Goal: Task Accomplishment & Management: Complete application form

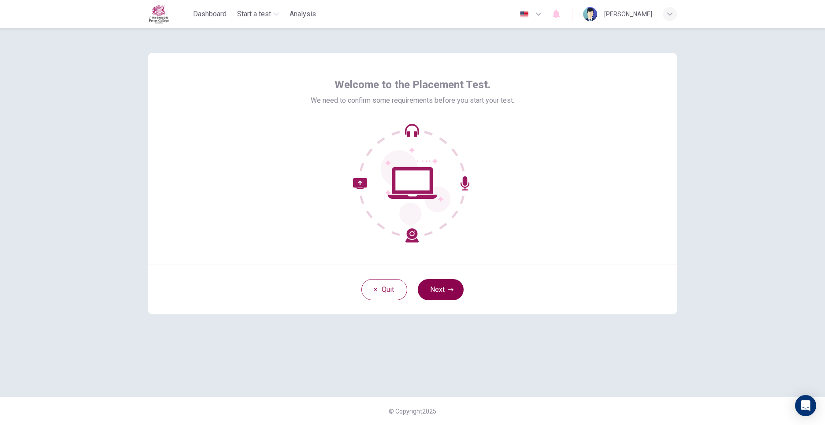
click at [445, 291] on button "Next" at bounding box center [441, 289] width 46 height 21
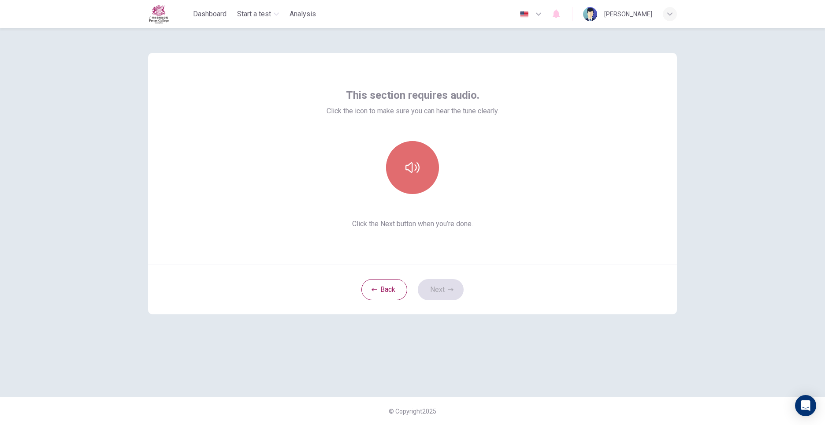
click at [414, 152] on button "button" at bounding box center [412, 167] width 53 height 53
click at [407, 158] on button "button" at bounding box center [412, 167] width 53 height 53
click at [451, 289] on icon "button" at bounding box center [450, 289] width 5 height 5
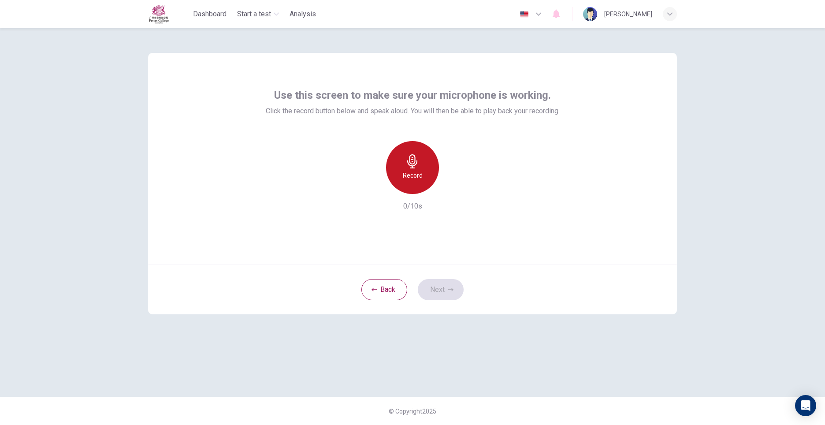
click at [414, 167] on icon "button" at bounding box center [413, 161] width 14 height 14
click at [452, 189] on icon "button" at bounding box center [454, 186] width 4 height 5
click at [446, 284] on button "Next" at bounding box center [441, 289] width 46 height 21
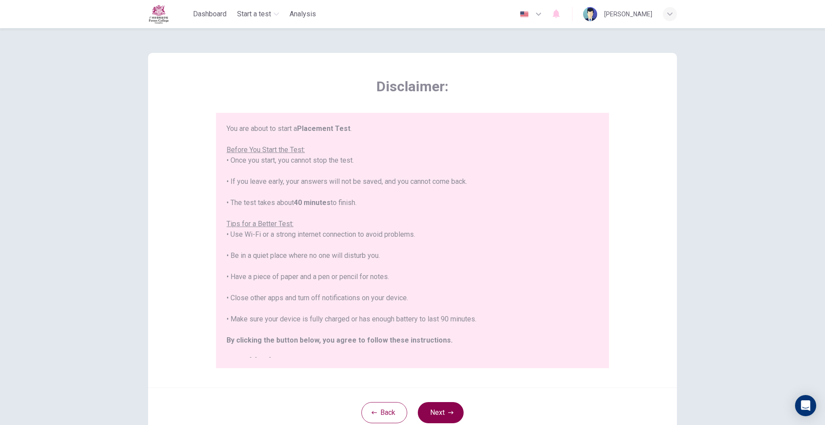
click at [440, 406] on button "Next" at bounding box center [441, 412] width 46 height 21
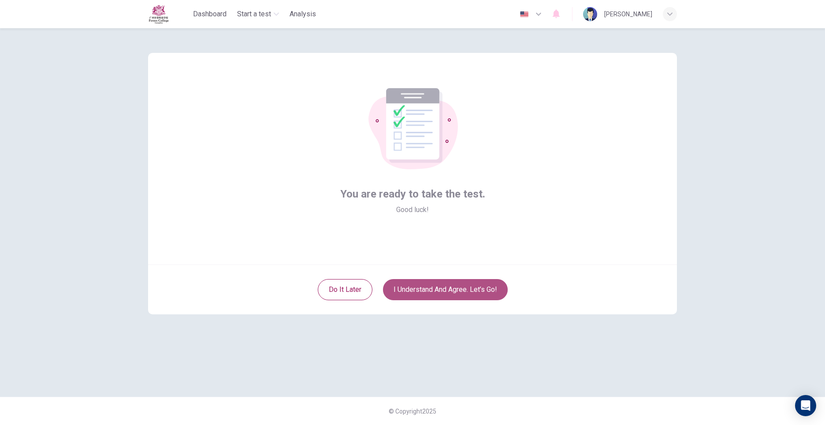
click at [452, 285] on button "I understand and agree. Let’s go!" at bounding box center [445, 289] width 125 height 21
click at [456, 290] on button "I understand and agree. Let’s go!" at bounding box center [445, 289] width 125 height 21
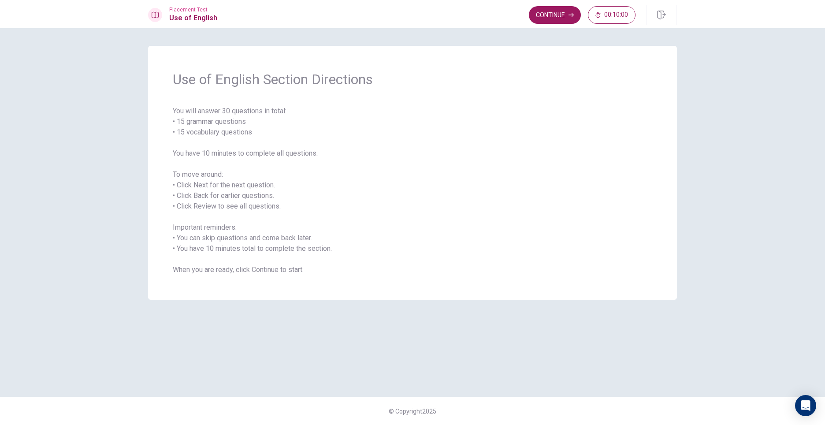
click at [476, 166] on span "You will answer 30 questions in total: • 15 grammar questions • 15 vocabulary q…" at bounding box center [413, 190] width 480 height 169
click at [546, 20] on button "Continue" at bounding box center [555, 15] width 52 height 18
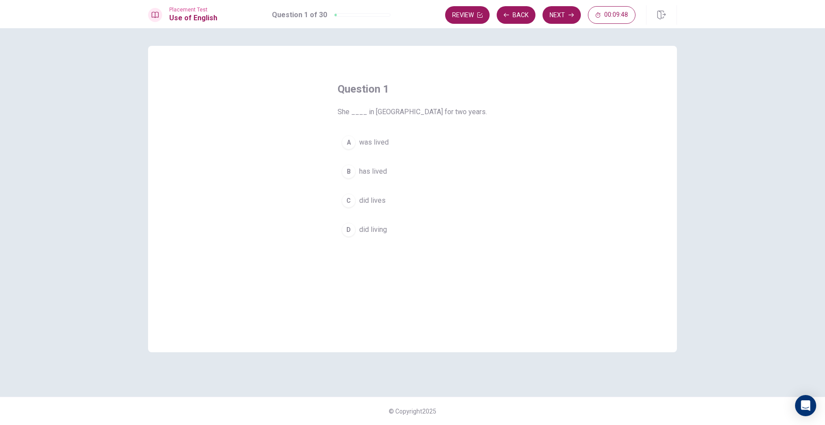
click at [379, 141] on span "was lived" at bounding box center [374, 142] width 30 height 11
click at [571, 17] on icon "button" at bounding box center [571, 14] width 5 height 5
click at [381, 199] on span "has works" at bounding box center [375, 200] width 32 height 11
click at [563, 19] on button "Next" at bounding box center [562, 15] width 38 height 18
click at [385, 199] on span "have live" at bounding box center [372, 200] width 27 height 11
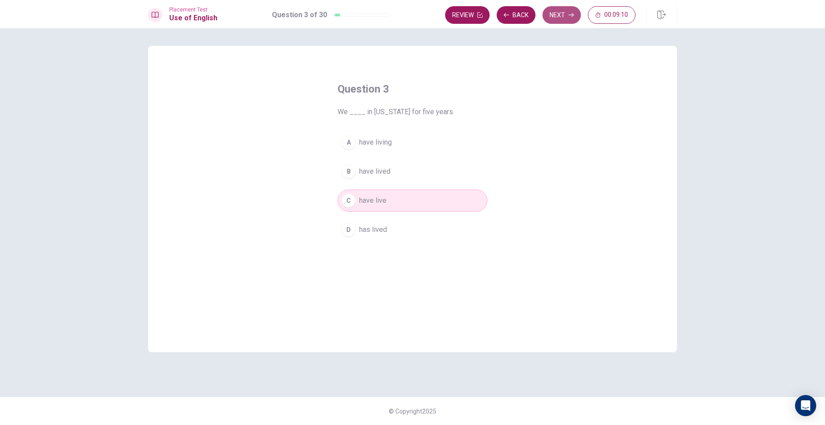
click at [563, 20] on button "Next" at bounding box center [562, 15] width 38 height 18
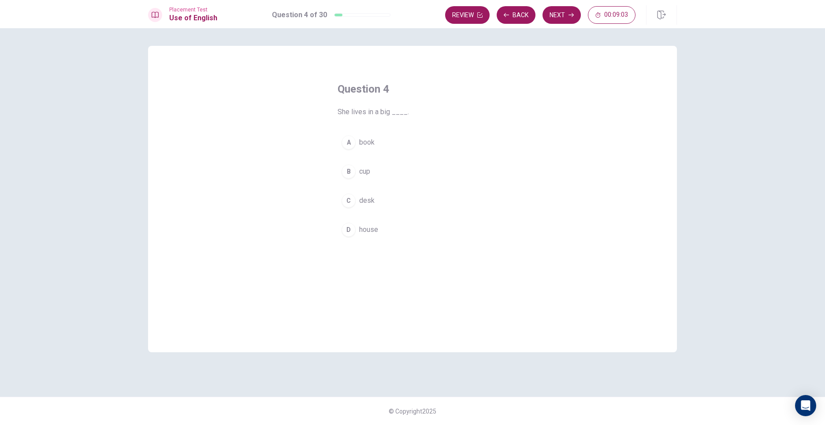
click at [377, 224] on button "D house" at bounding box center [413, 230] width 150 height 22
click at [558, 19] on button "Next" at bounding box center [562, 15] width 38 height 18
click at [381, 152] on button "A am" at bounding box center [413, 142] width 150 height 22
click at [559, 12] on button "Next" at bounding box center [562, 15] width 38 height 18
click at [379, 172] on button "B work" at bounding box center [413, 171] width 150 height 22
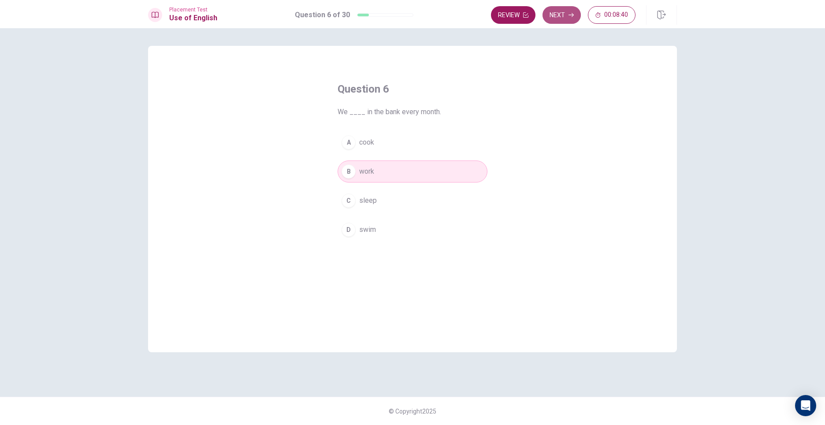
click at [565, 11] on button "Next" at bounding box center [562, 15] width 38 height 18
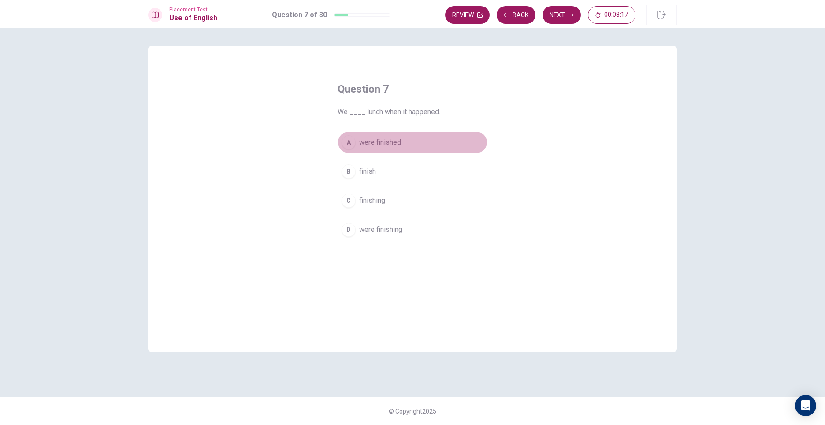
click at [388, 148] on button "A were finished" at bounding box center [413, 142] width 150 height 22
click at [567, 18] on button "Next" at bounding box center [562, 15] width 38 height 18
click at [373, 168] on button "B eats" at bounding box center [413, 171] width 150 height 22
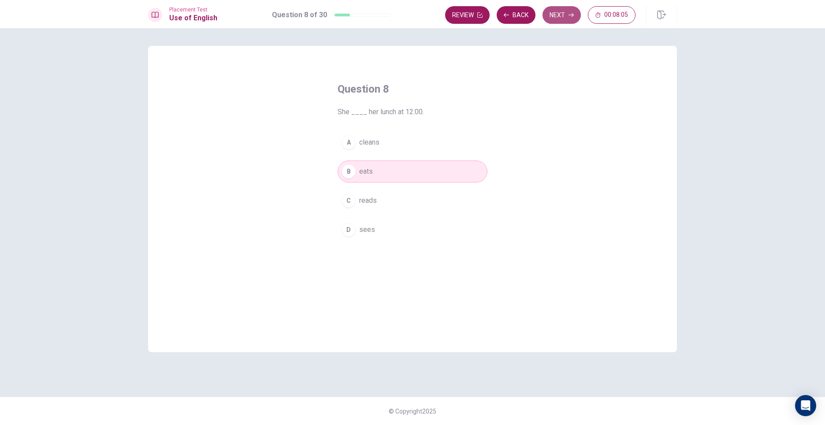
click at [563, 11] on button "Next" at bounding box center [562, 15] width 38 height 18
click at [365, 176] on span "sing" at bounding box center [365, 171] width 13 height 11
click at [381, 217] on div "A hear B sing C drive D read" at bounding box center [413, 185] width 150 height 109
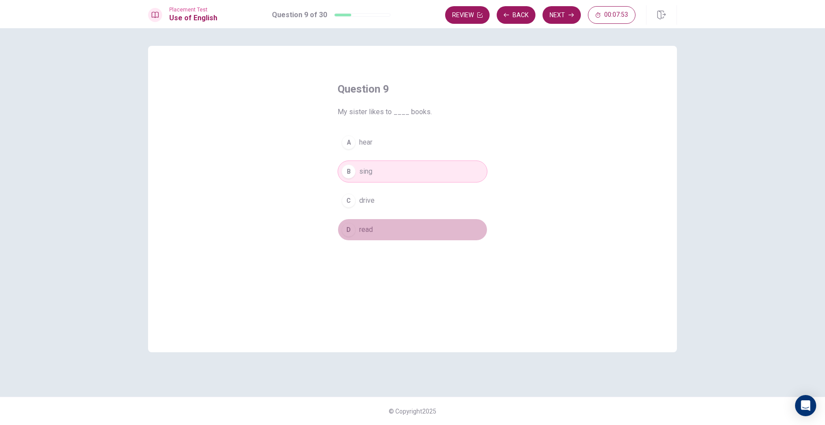
click at [386, 226] on button "D read" at bounding box center [413, 230] width 150 height 22
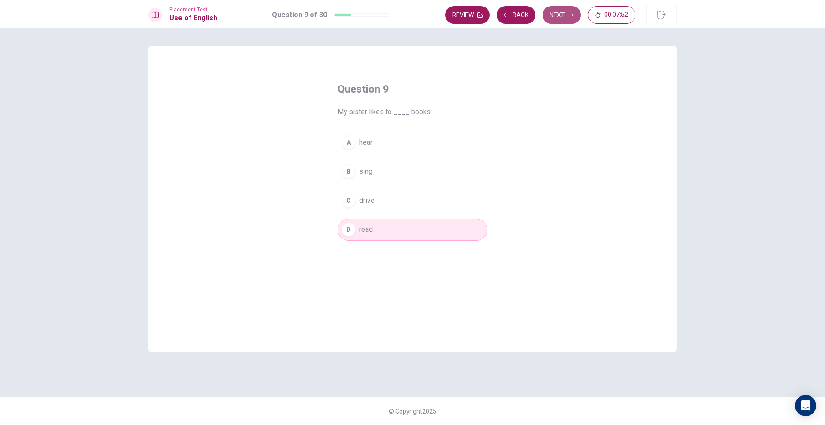
click at [563, 22] on button "Next" at bounding box center [562, 15] width 38 height 18
click at [394, 145] on button "A kicks" at bounding box center [413, 142] width 150 height 22
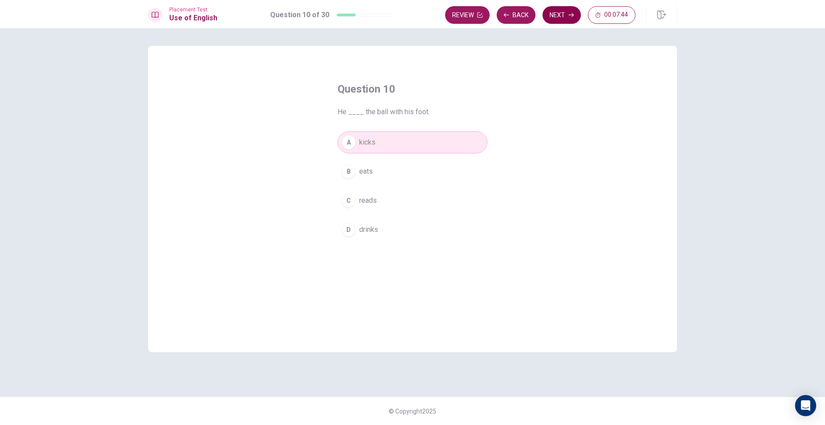
click at [568, 20] on button "Next" at bounding box center [562, 15] width 38 height 18
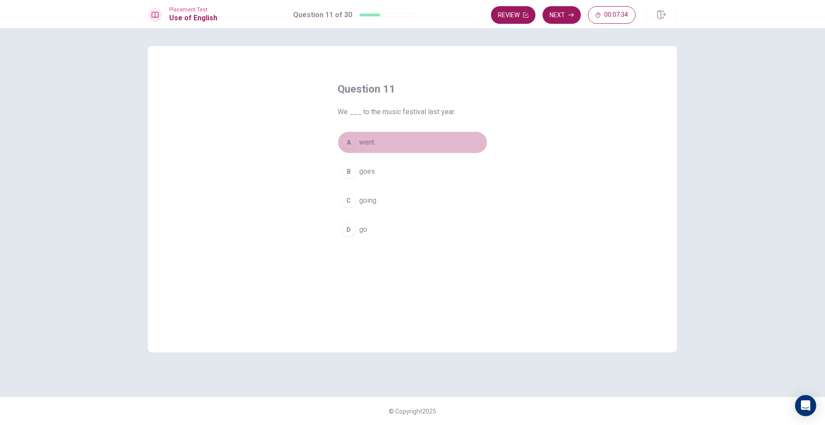
click at [361, 146] on span "went" at bounding box center [366, 142] width 15 height 11
click at [568, 11] on button "Next" at bounding box center [562, 15] width 38 height 18
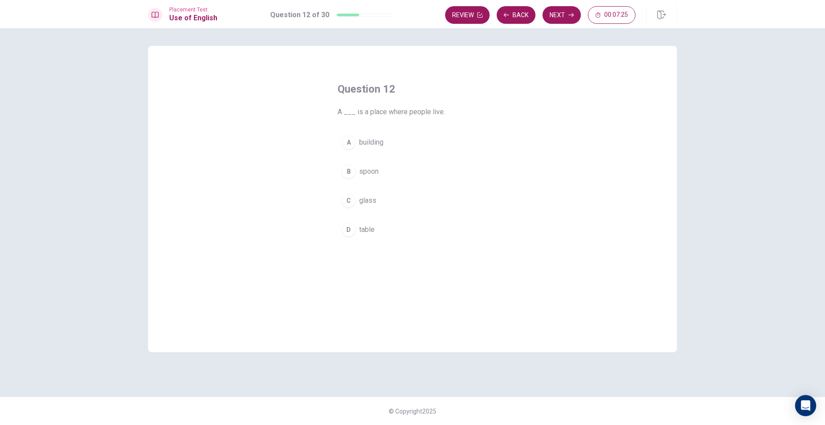
click at [386, 137] on button "A building" at bounding box center [413, 142] width 150 height 22
click at [562, 19] on button "Next" at bounding box center [562, 15] width 38 height 18
click at [381, 200] on span "will buy" at bounding box center [370, 200] width 23 height 11
click at [563, 8] on button "Next" at bounding box center [562, 15] width 38 height 18
click at [377, 144] on button "A high" at bounding box center [413, 142] width 150 height 22
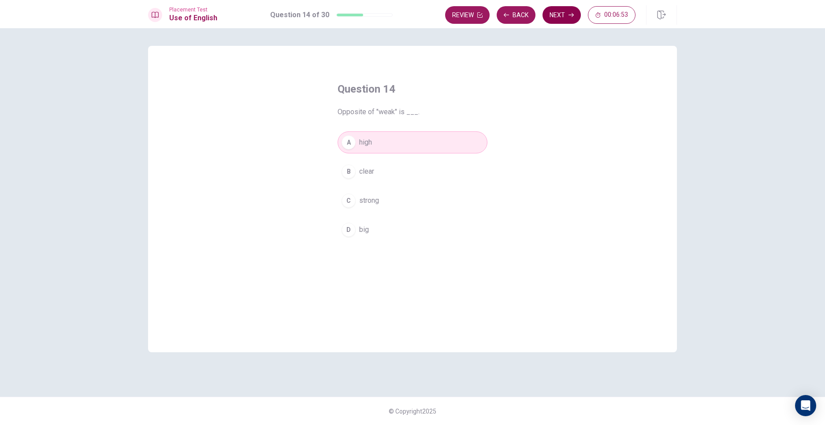
click at [571, 11] on button "Next" at bounding box center [562, 15] width 38 height 18
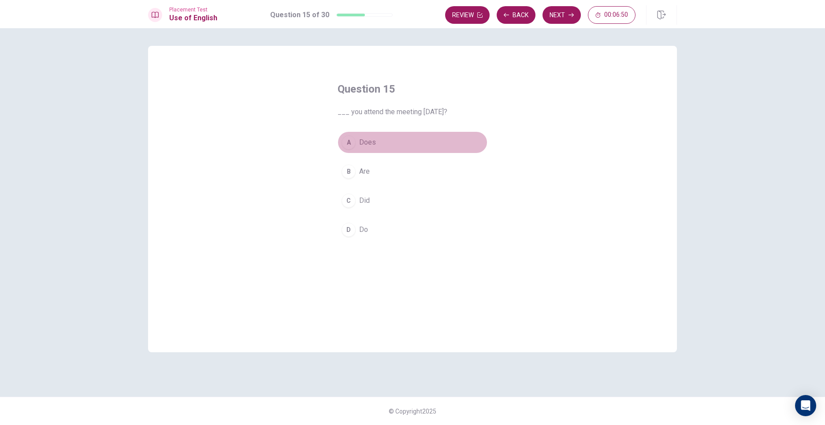
click at [389, 144] on button "A Does" at bounding box center [413, 142] width 150 height 22
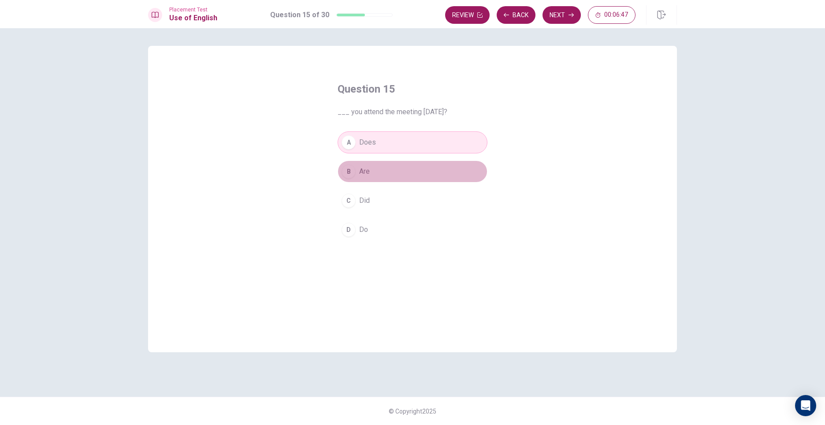
click at [384, 166] on button "B Are" at bounding box center [413, 171] width 150 height 22
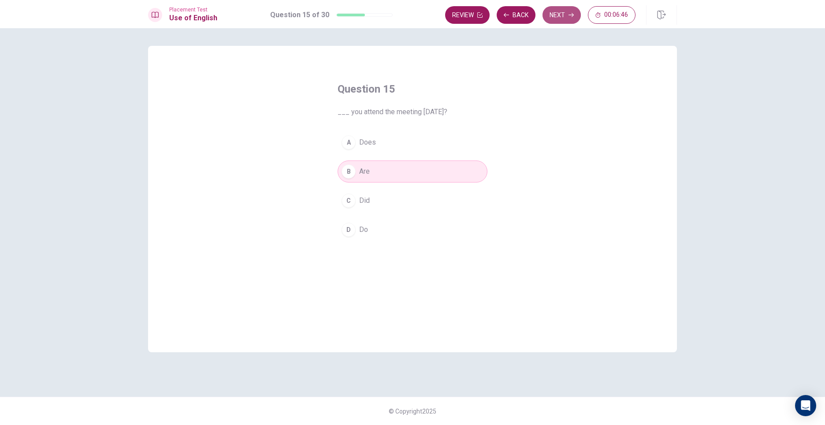
click at [567, 12] on button "Next" at bounding box center [562, 15] width 38 height 18
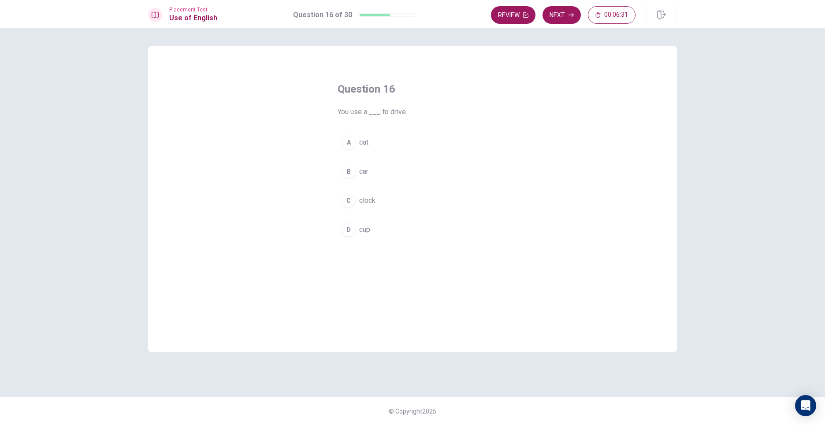
click at [366, 179] on button "B car" at bounding box center [413, 171] width 150 height 22
click at [567, 12] on button "Next" at bounding box center [562, 15] width 38 height 18
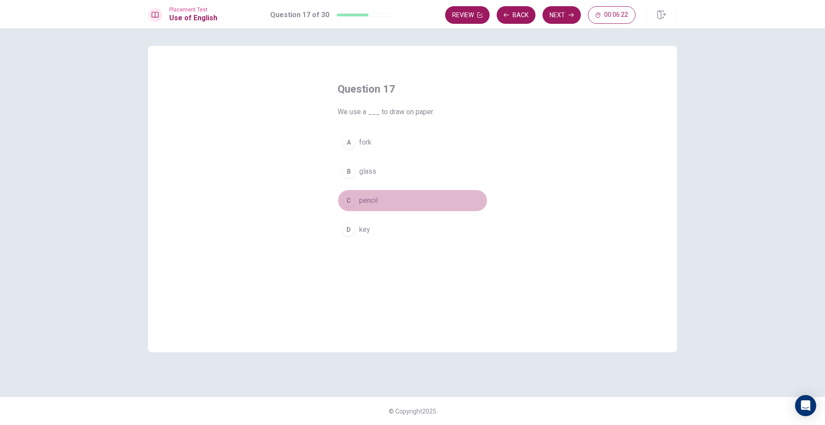
click at [382, 209] on button "C pencil" at bounding box center [413, 201] width 150 height 22
click at [548, 16] on button "Next" at bounding box center [562, 15] width 38 height 18
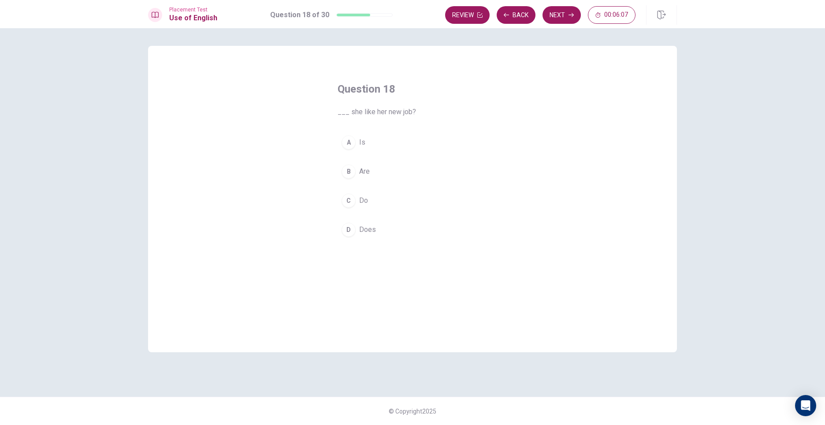
drag, startPoint x: 388, startPoint y: 216, endPoint x: 388, endPoint y: 220, distance: 4.4
click at [388, 217] on div "A Is B Are C Do D Does" at bounding box center [413, 185] width 150 height 109
click at [388, 227] on button "D Does" at bounding box center [413, 230] width 150 height 22
click at [561, 10] on button "Next" at bounding box center [562, 15] width 38 height 18
click at [366, 149] on button "A ear" at bounding box center [413, 142] width 150 height 22
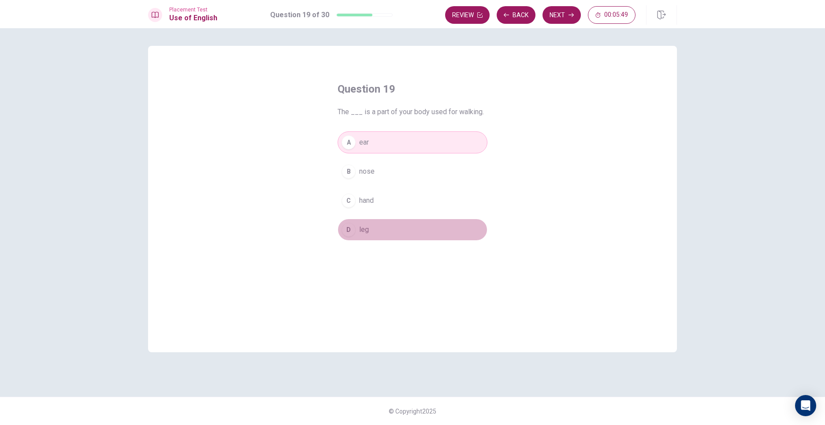
click at [368, 235] on span "leg" at bounding box center [364, 229] width 10 height 11
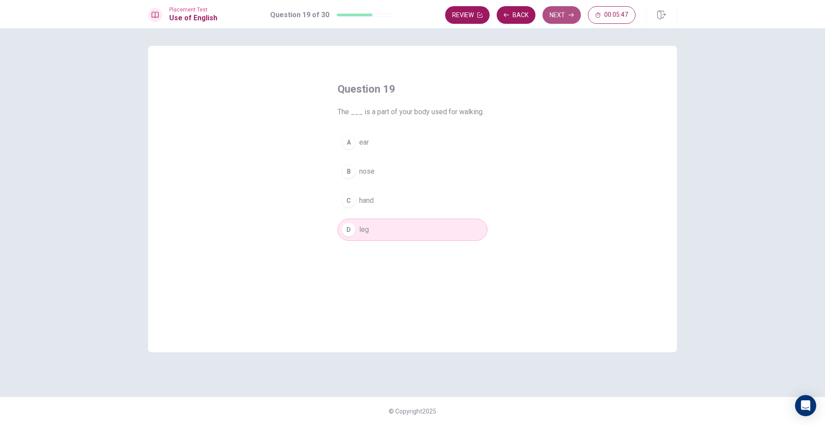
click at [562, 15] on button "Next" at bounding box center [562, 15] width 38 height 18
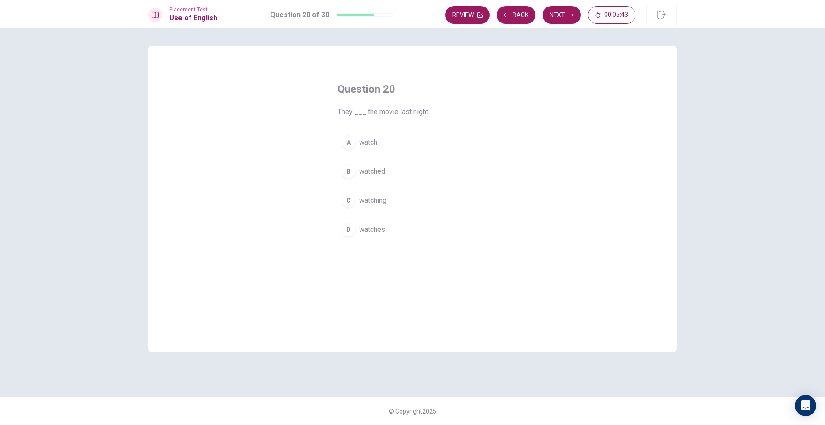
click at [362, 183] on div "A watch B watched C watching D watches" at bounding box center [413, 185] width 150 height 109
click at [366, 176] on span "watched" at bounding box center [372, 171] width 26 height 11
click at [563, 9] on button "Next" at bounding box center [562, 15] width 38 height 18
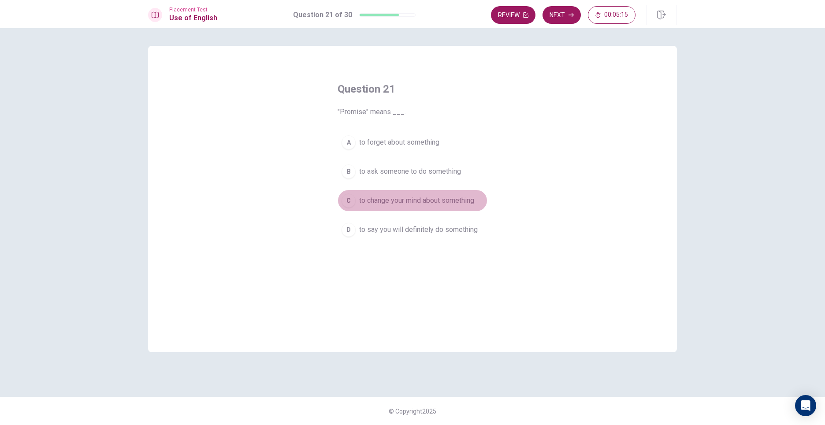
click at [449, 203] on span "to change your mind about something" at bounding box center [416, 200] width 115 height 11
click at [573, 17] on icon "button" at bounding box center [571, 14] width 5 height 5
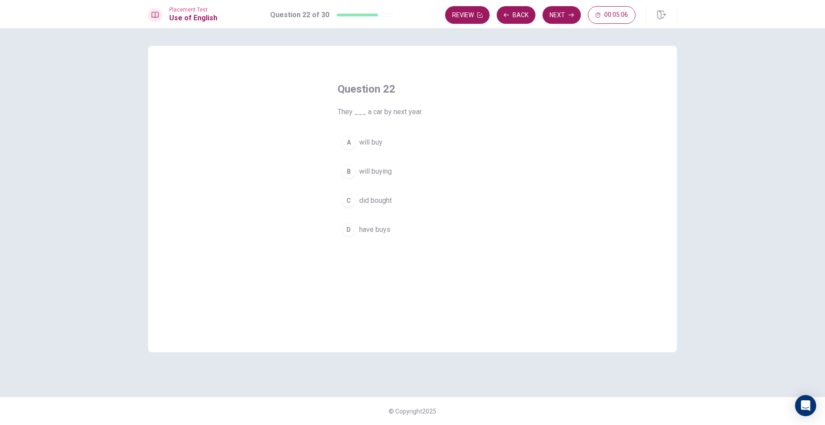
click at [395, 174] on button "B will buying" at bounding box center [413, 171] width 150 height 22
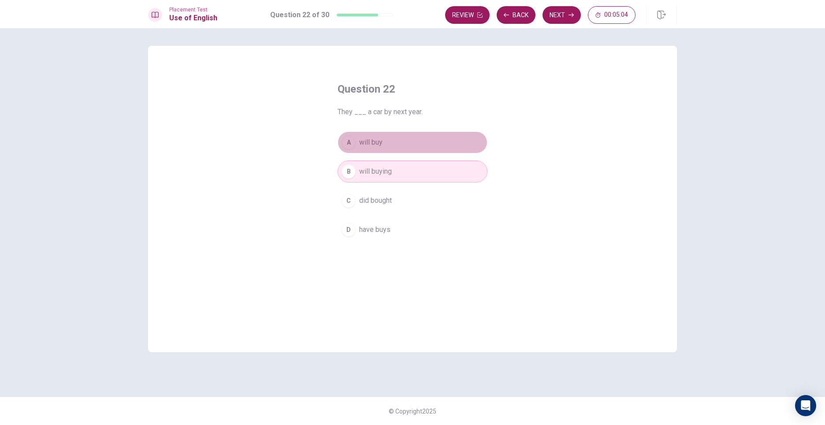
click at [440, 136] on button "A will buy" at bounding box center [413, 142] width 150 height 22
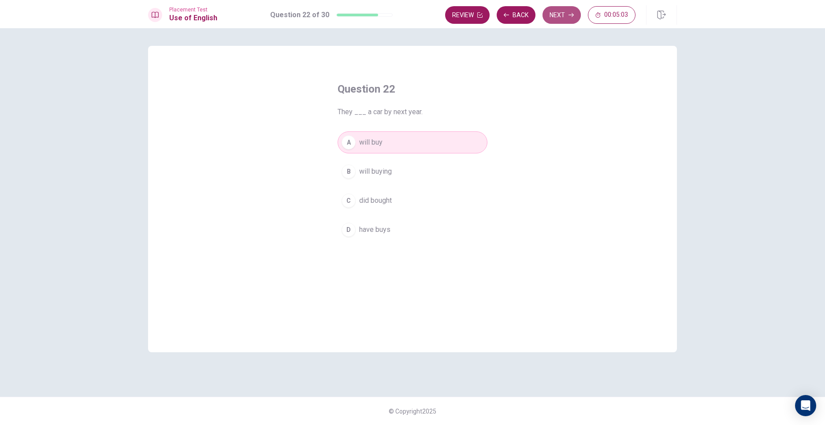
click at [562, 7] on button "Next" at bounding box center [562, 15] width 38 height 18
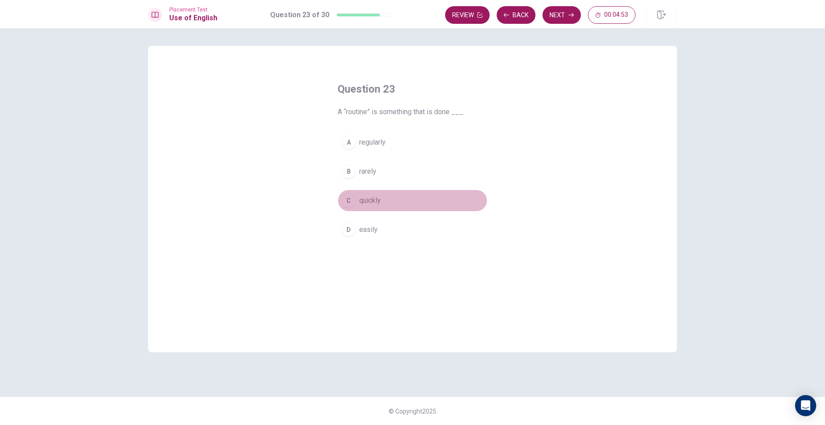
click at [368, 199] on span "quickly" at bounding box center [370, 200] width 22 height 11
click at [569, 19] on button "Next" at bounding box center [562, 15] width 38 height 18
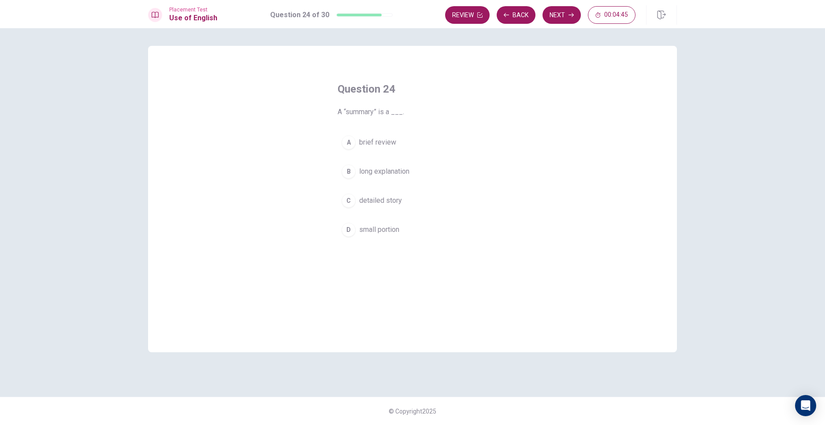
click at [395, 180] on button "B long explanation" at bounding box center [413, 171] width 150 height 22
click at [556, 8] on button "Next" at bounding box center [562, 15] width 38 height 18
click at [380, 197] on span "will have" at bounding box center [372, 200] width 27 height 11
click at [562, 3] on div "Placement Test Use of English Question 25 of 30 Review Back Next 00:04:37" at bounding box center [412, 14] width 825 height 28
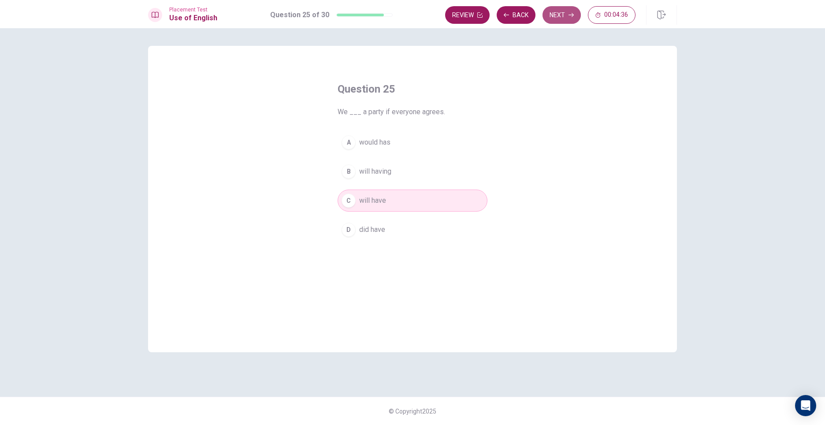
click at [563, 14] on button "Next" at bounding box center [562, 15] width 38 height 18
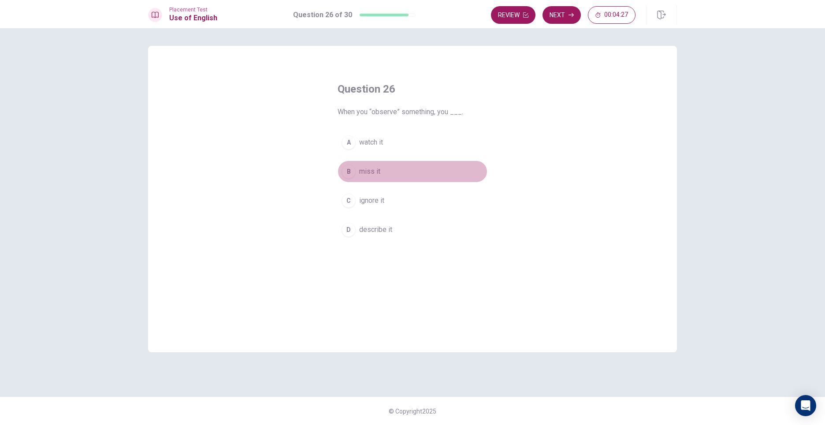
click at [388, 169] on button "B miss it" at bounding box center [413, 171] width 150 height 22
click at [553, 21] on button "Next" at bounding box center [562, 15] width 38 height 18
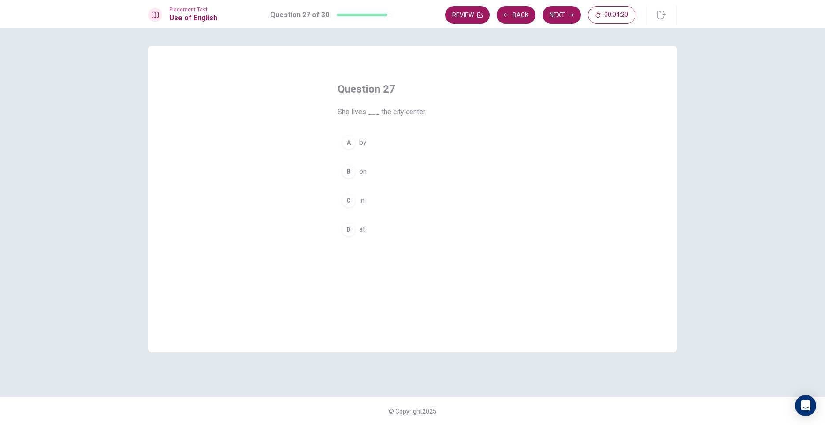
click at [377, 201] on button "C in" at bounding box center [413, 201] width 150 height 22
click at [550, 14] on button "Next" at bounding box center [562, 15] width 38 height 18
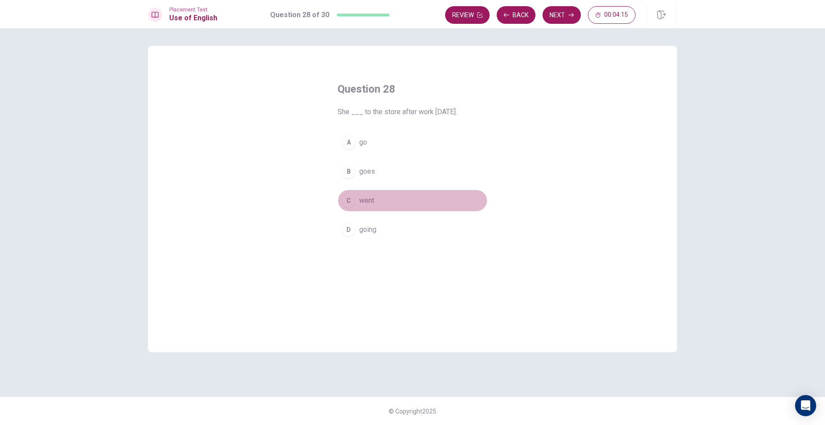
click at [402, 198] on button "C went" at bounding box center [413, 201] width 150 height 22
click at [563, 11] on button "Next" at bounding box center [562, 15] width 38 height 18
click at [377, 201] on button "C test" at bounding box center [413, 201] width 150 height 22
click at [574, 11] on button "Next" at bounding box center [562, 15] width 38 height 18
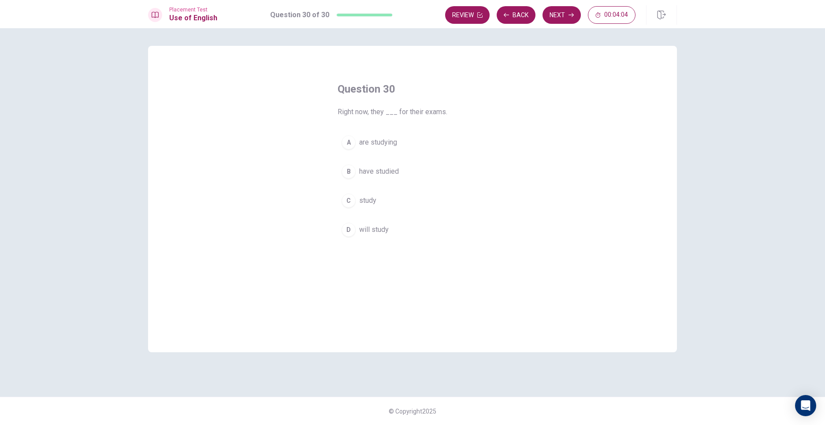
click at [397, 145] on span "are studying" at bounding box center [378, 142] width 38 height 11
click at [555, 11] on button "Next" at bounding box center [562, 15] width 38 height 18
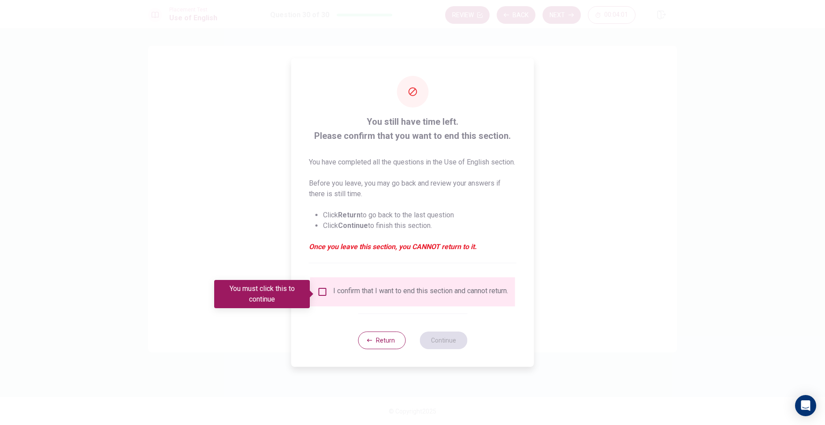
click at [322, 291] on input "You must click this to continue" at bounding box center [322, 292] width 11 height 11
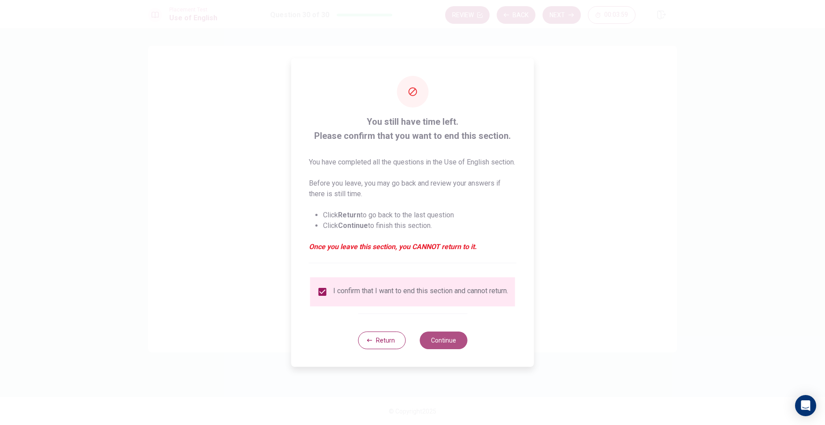
click at [452, 349] on button "Continue" at bounding box center [444, 341] width 48 height 18
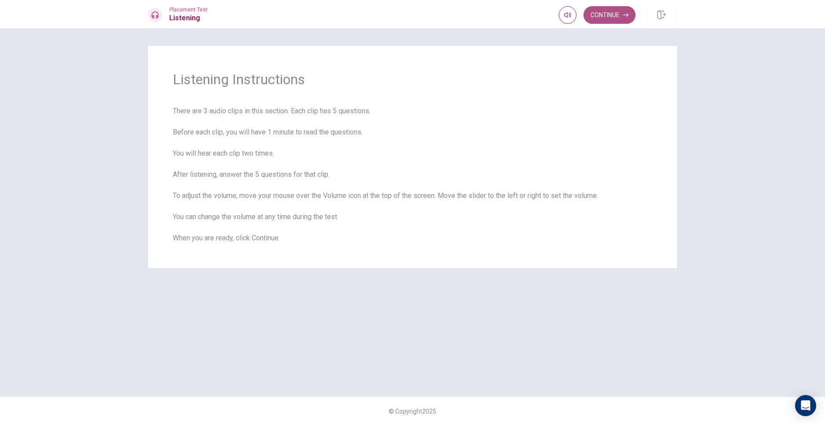
click at [606, 15] on button "Continue" at bounding box center [610, 15] width 52 height 18
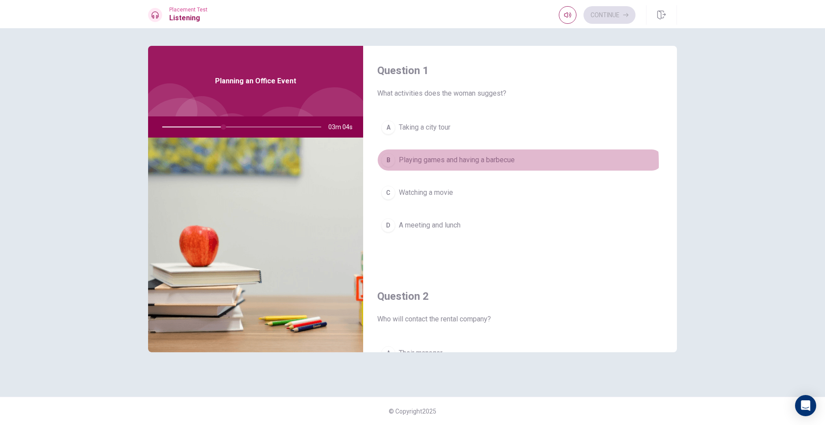
click at [504, 163] on span "Playing games and having a barbecue" at bounding box center [457, 160] width 116 height 11
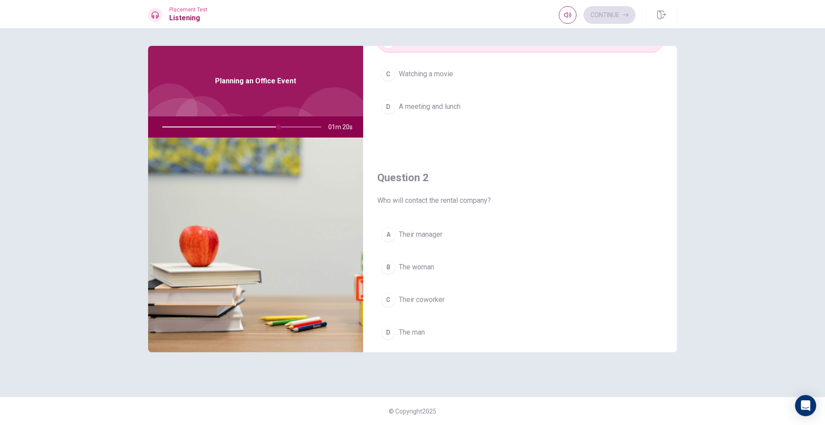
scroll to position [132, 0]
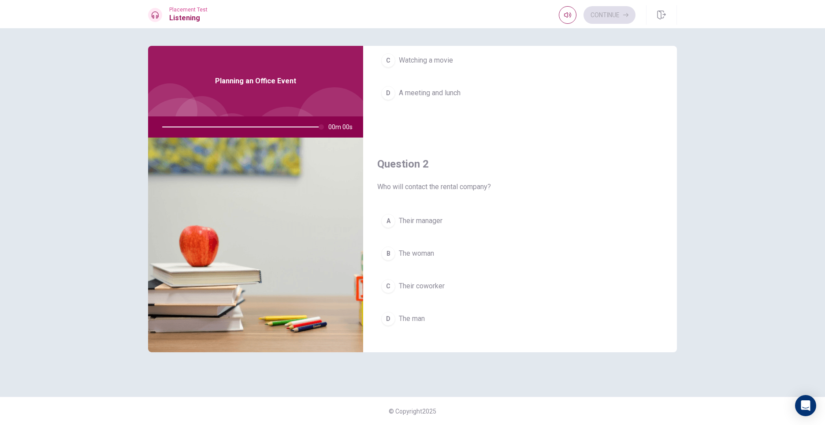
type input "0"
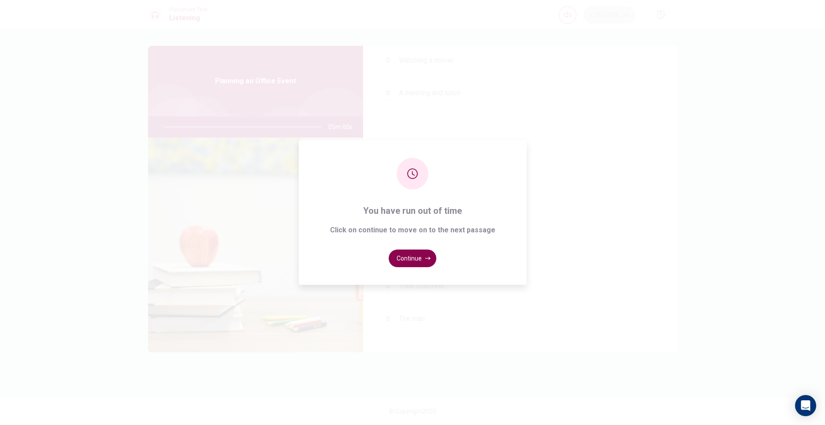
click at [425, 251] on button "Continue" at bounding box center [413, 259] width 48 height 18
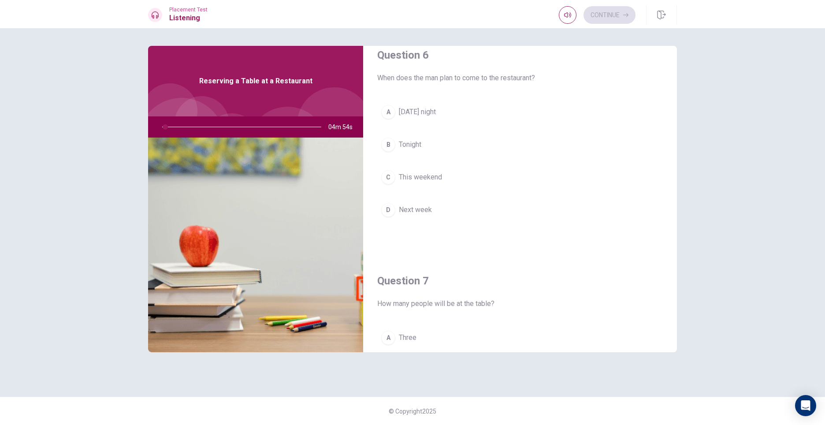
scroll to position [0, 0]
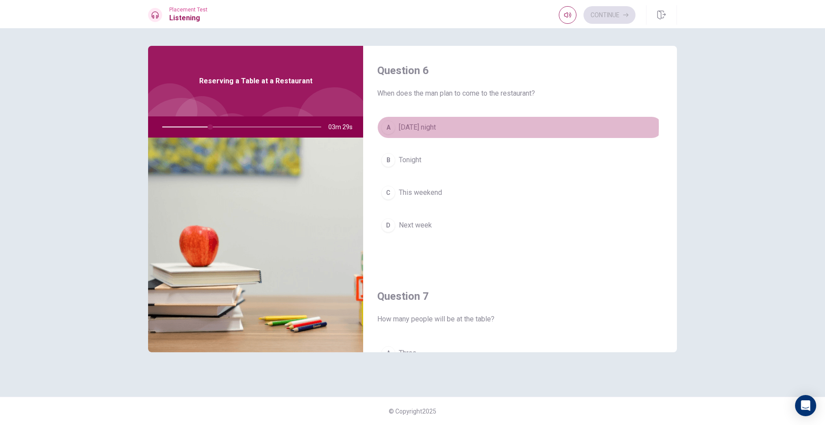
click at [458, 127] on button "A [DATE] night" at bounding box center [520, 127] width 286 height 22
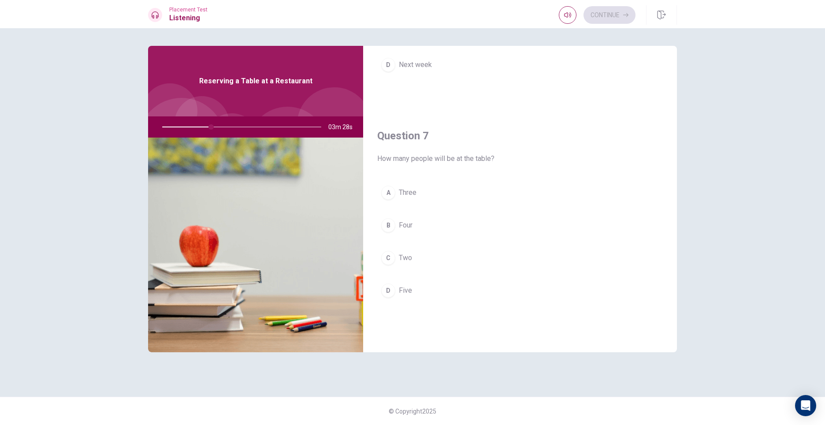
scroll to position [176, 0]
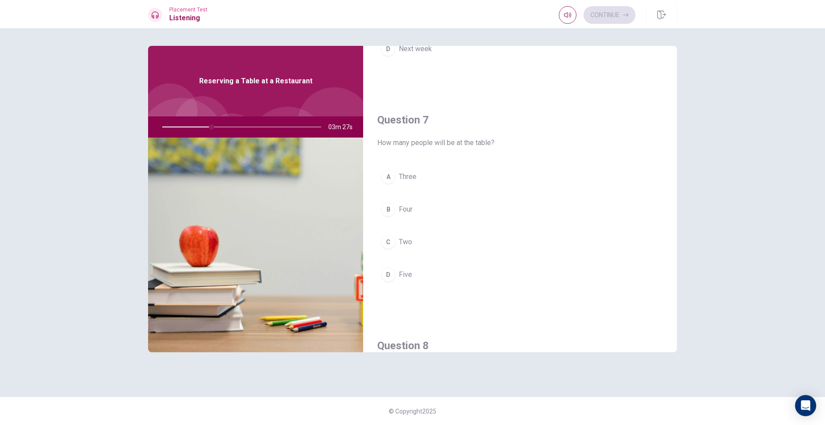
click at [440, 207] on button "B Four" at bounding box center [520, 209] width 286 height 22
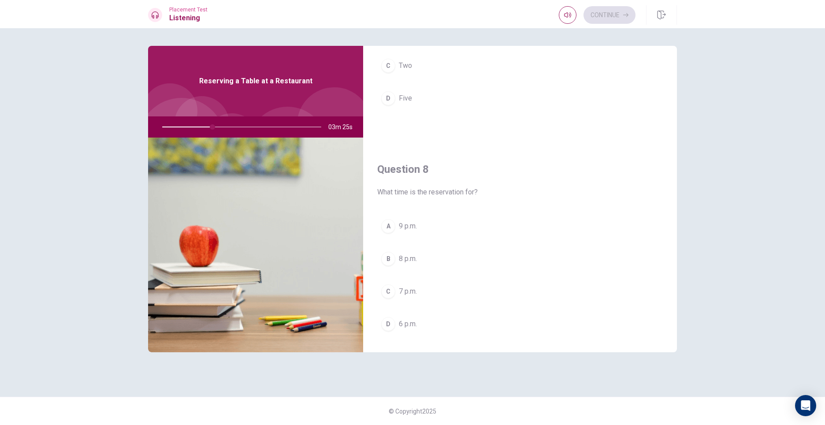
scroll to position [397, 0]
click at [424, 248] on button "C 7 p.m." at bounding box center [520, 247] width 286 height 22
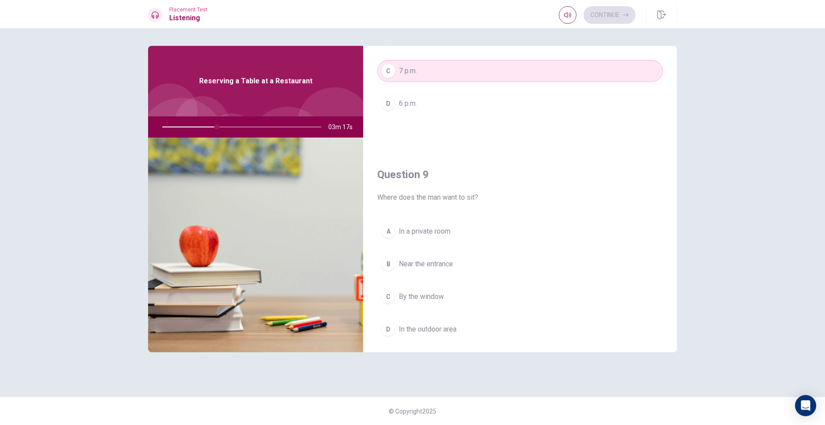
scroll to position [617, 0]
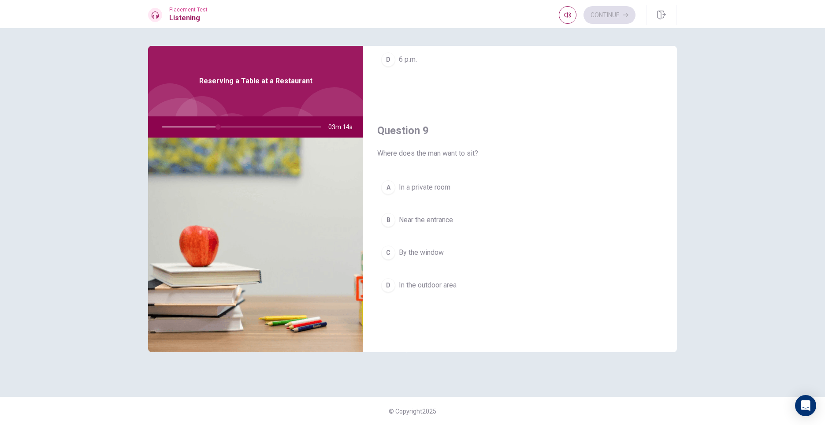
click at [432, 255] on span "By the window" at bounding box center [421, 252] width 45 height 11
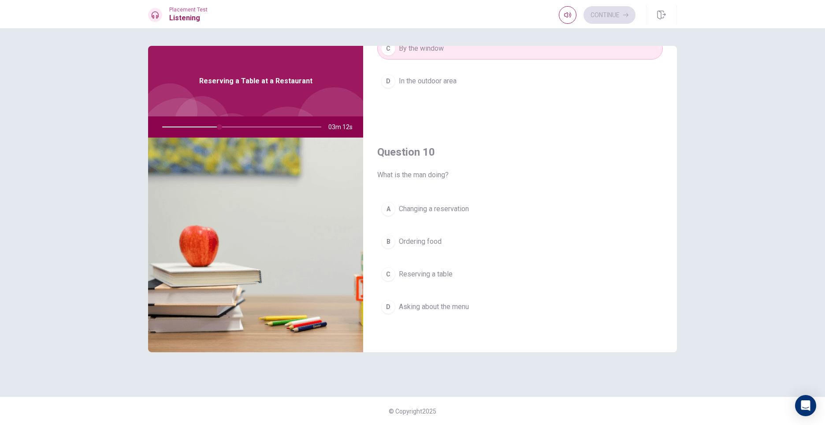
scroll to position [822, 0]
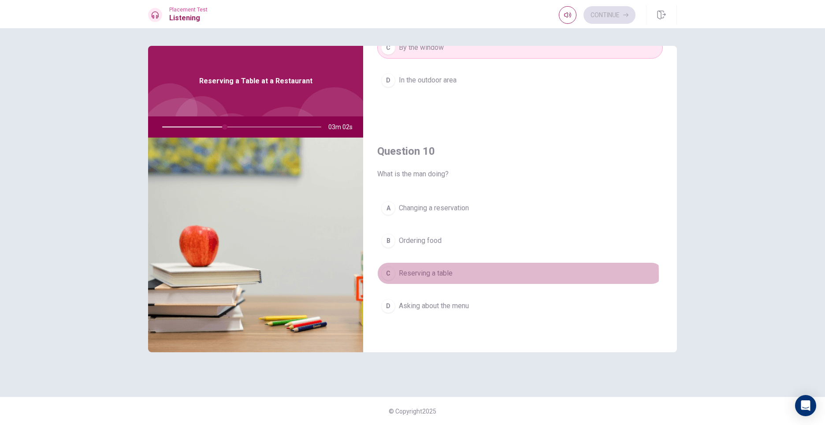
click at [424, 276] on span "Reserving a table" at bounding box center [426, 273] width 54 height 11
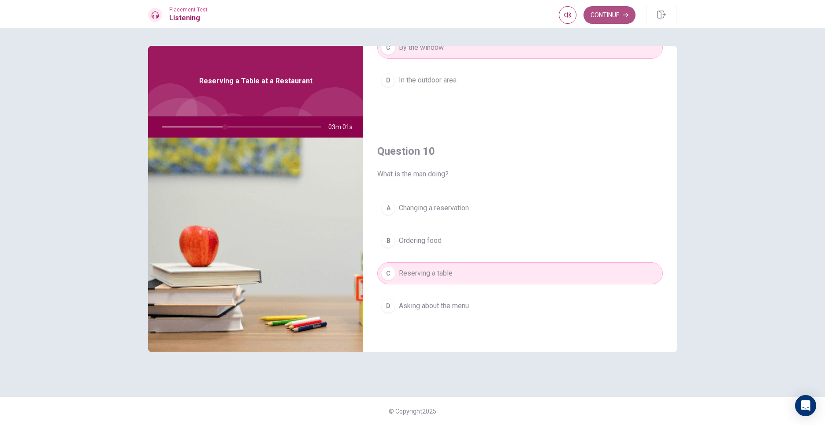
click at [629, 20] on button "Continue" at bounding box center [610, 15] width 52 height 18
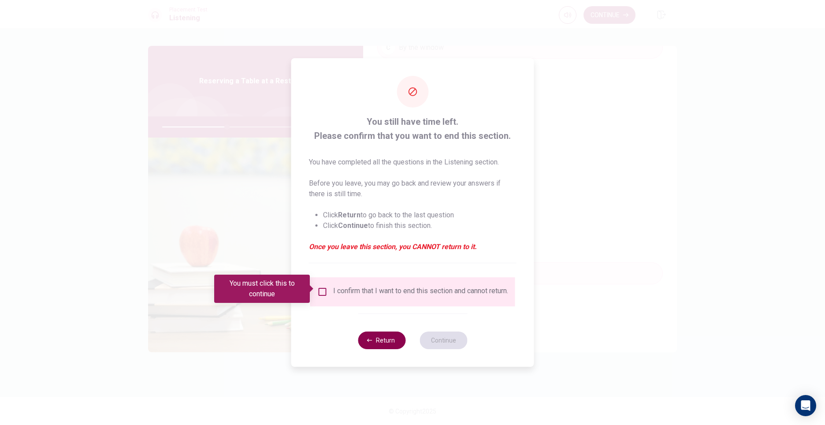
click at [395, 346] on button "Return" at bounding box center [382, 341] width 48 height 18
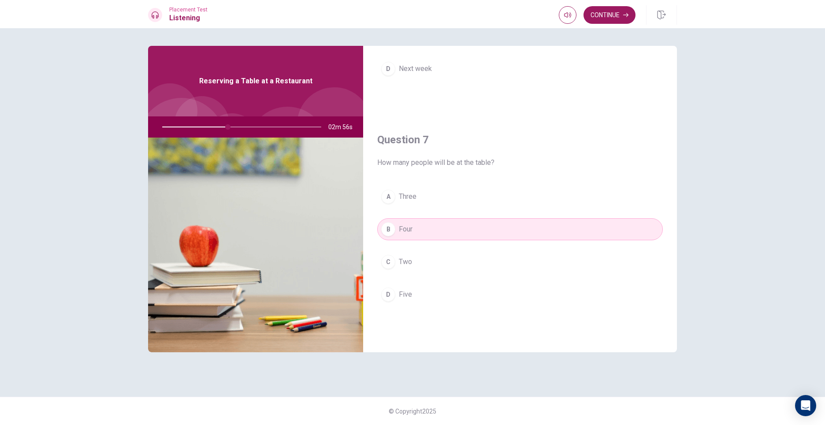
scroll to position [0, 0]
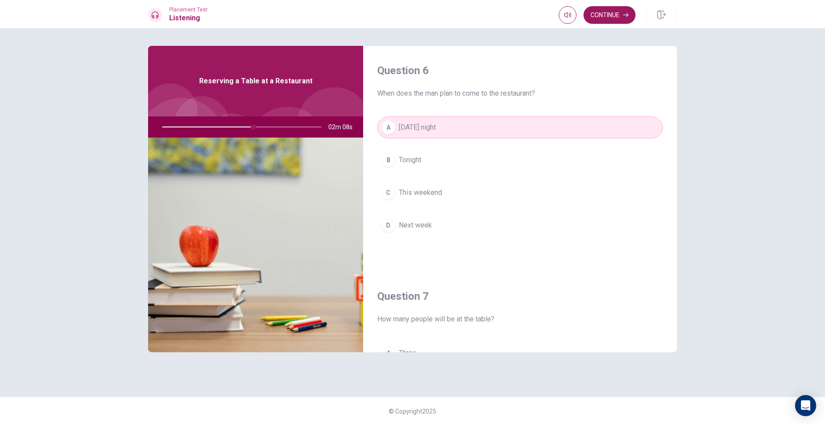
click at [258, 127] on div at bounding box center [240, 126] width 177 height 21
click at [257, 129] on div at bounding box center [240, 126] width 177 height 21
click at [623, 7] on button "Continue" at bounding box center [610, 15] width 52 height 18
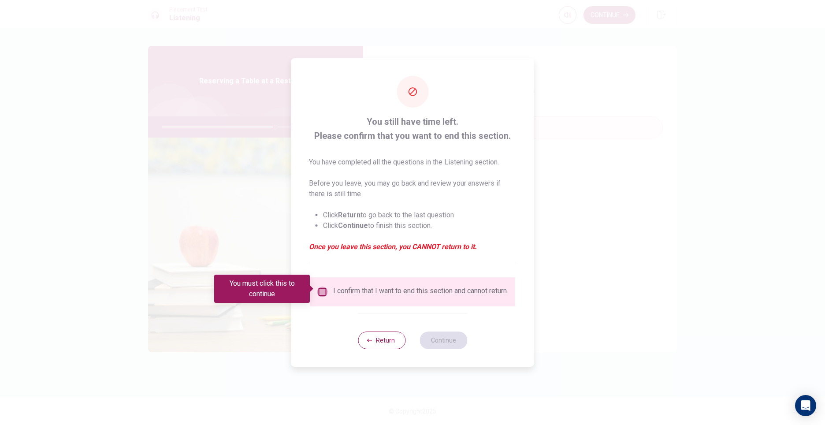
click at [324, 287] on input "You must click this to continue" at bounding box center [322, 292] width 11 height 11
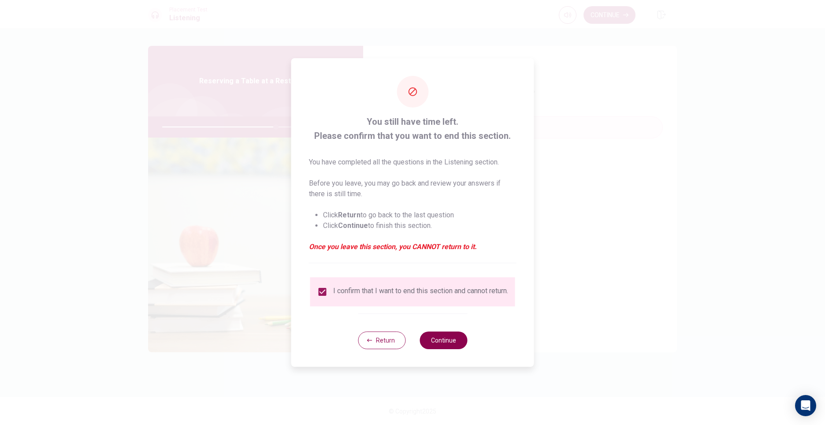
click at [457, 341] on button "Continue" at bounding box center [444, 341] width 48 height 18
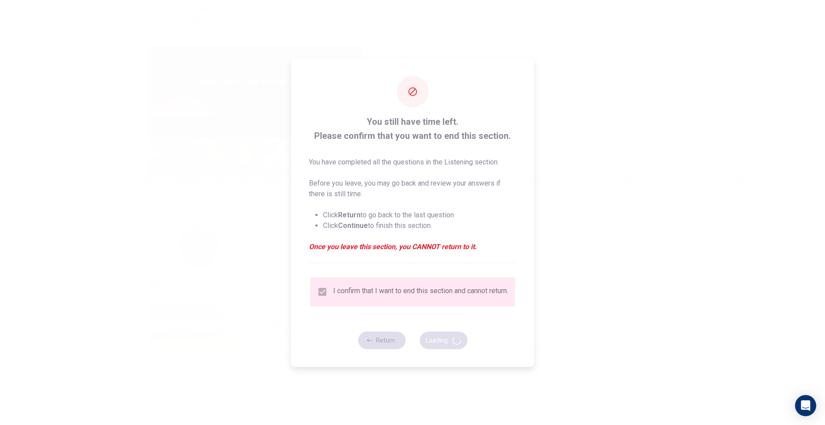
type input "73"
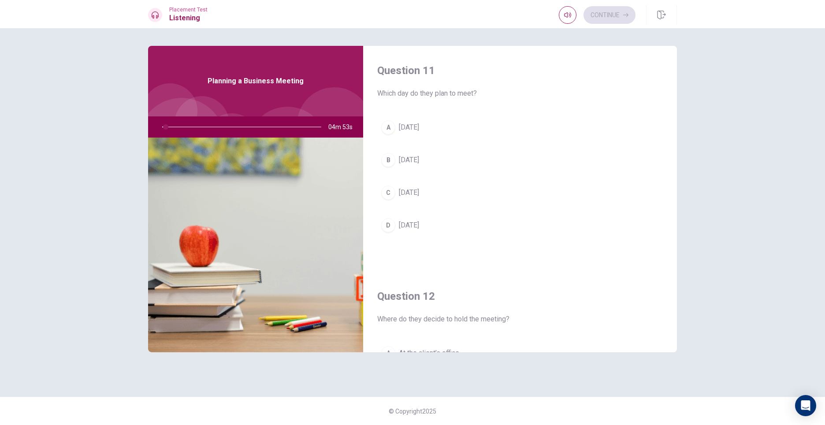
click at [576, 186] on button "C [DATE]" at bounding box center [520, 193] width 286 height 22
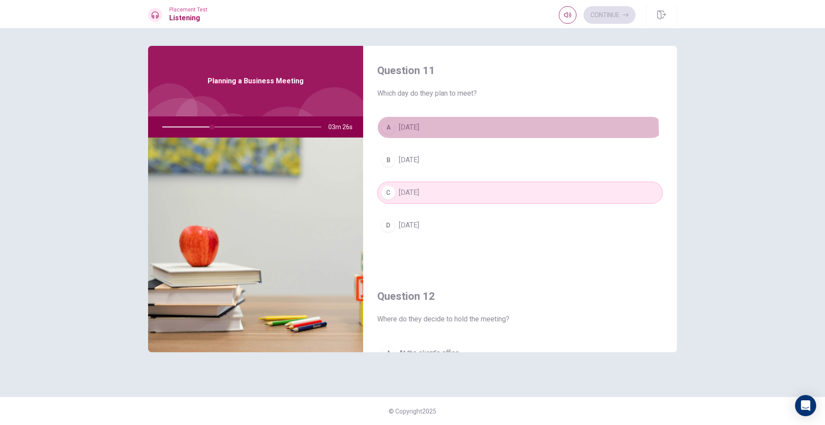
click at [435, 132] on button "A [DATE]" at bounding box center [520, 127] width 286 height 22
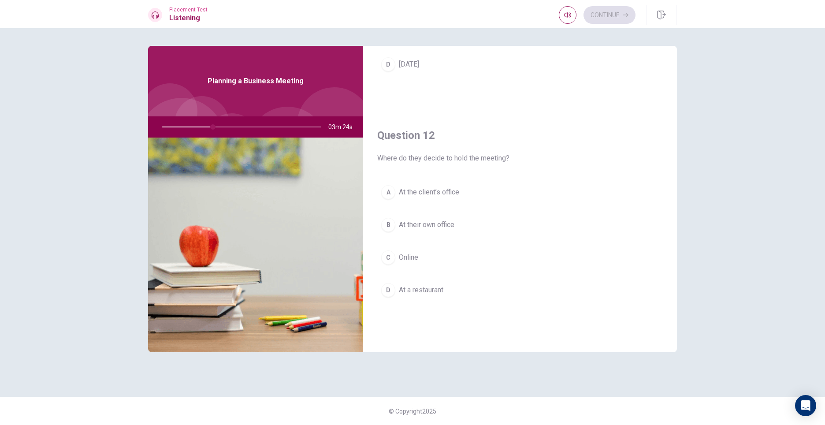
scroll to position [176, 0]
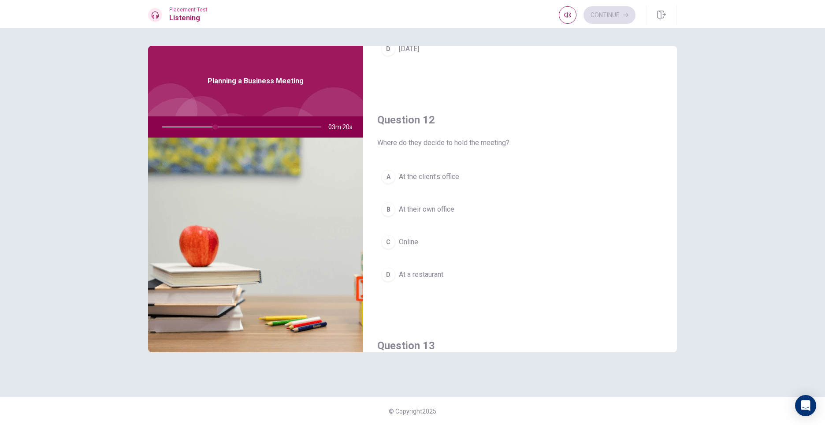
click at [442, 213] on span "At their own office" at bounding box center [427, 209] width 56 height 11
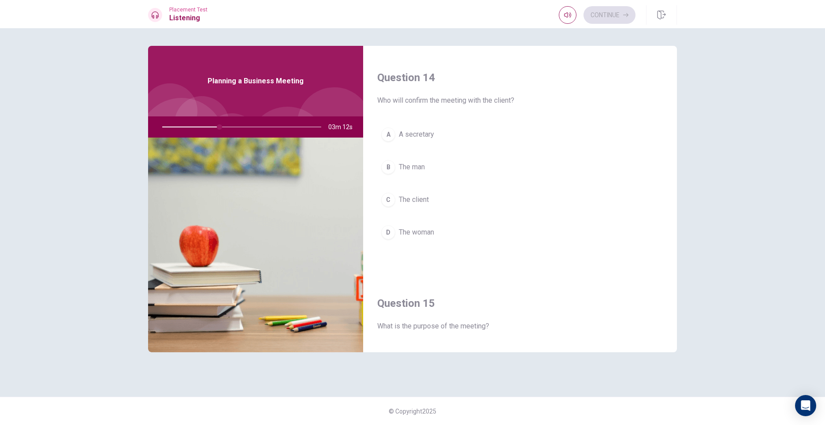
scroll to position [661, 0]
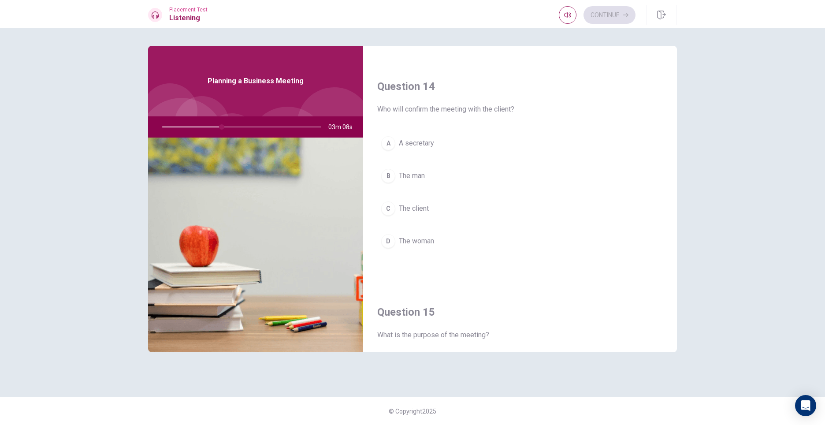
click at [426, 187] on div "A A secretary B The man C The client D The woman" at bounding box center [520, 201] width 286 height 138
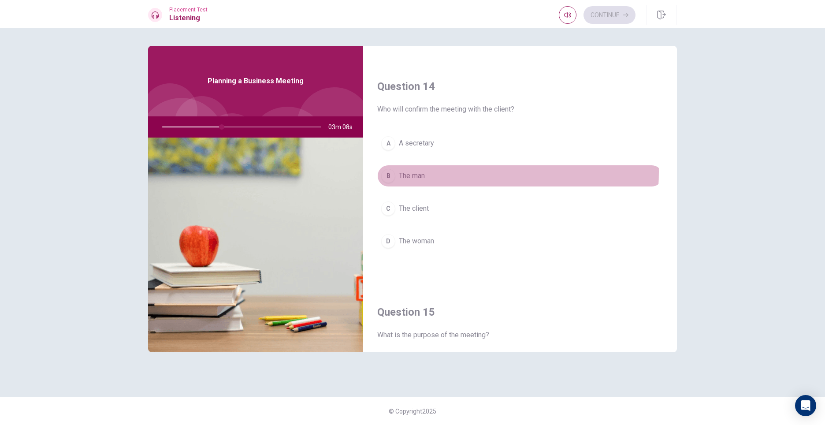
click at [425, 172] on span "The man" at bounding box center [412, 176] width 26 height 11
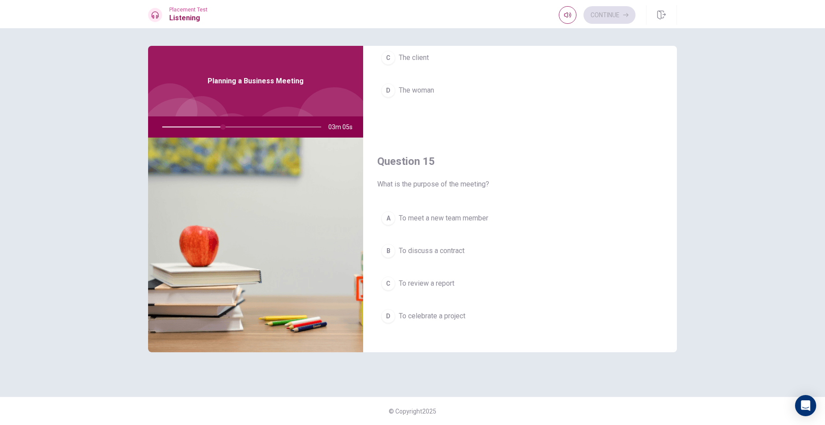
scroll to position [822, 0]
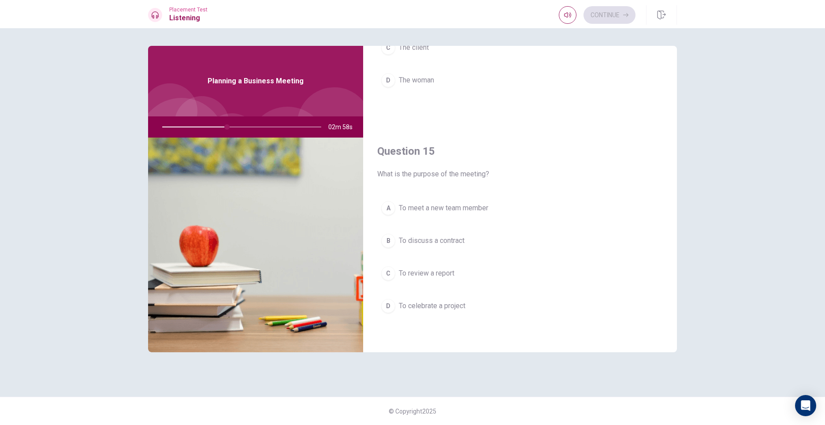
click at [440, 306] on span "To celebrate a project" at bounding box center [432, 306] width 67 height 11
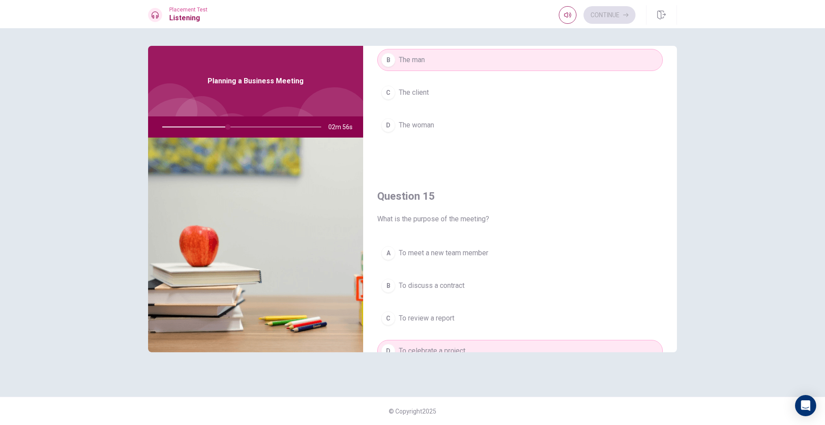
scroll to position [778, 0]
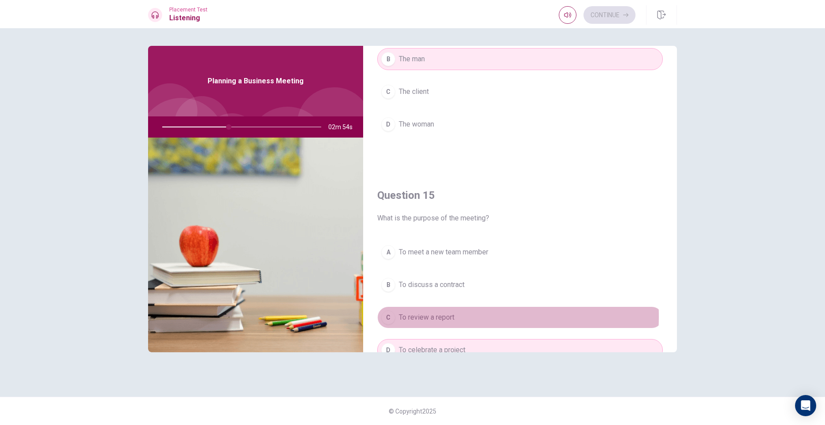
click at [445, 317] on span "To review a report" at bounding box center [427, 317] width 56 height 11
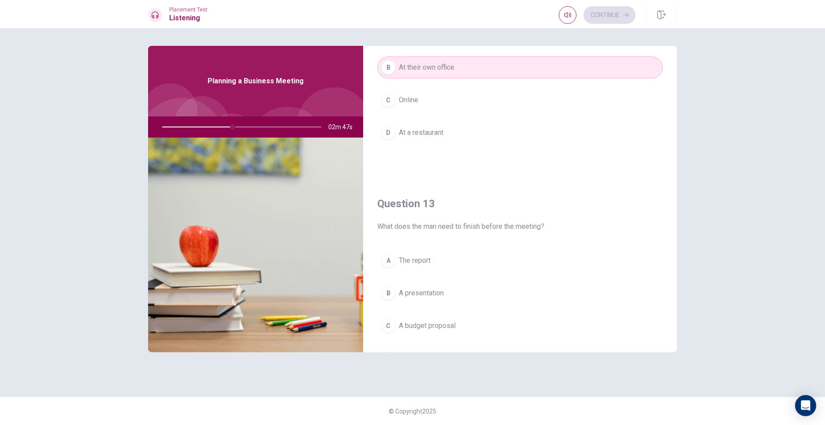
scroll to position [337, 0]
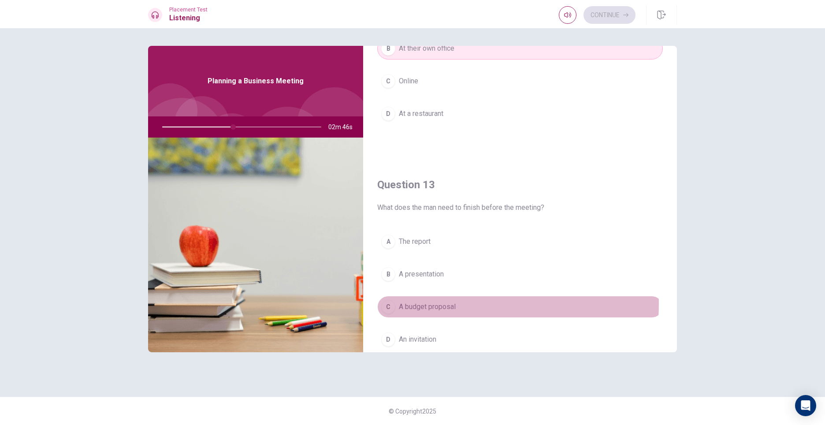
click at [444, 304] on span "A budget proposal" at bounding box center [427, 307] width 57 height 11
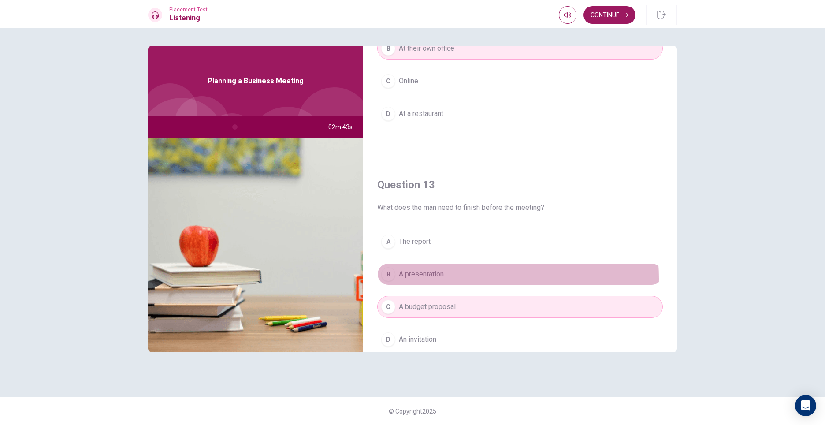
click at [449, 278] on button "B A presentation" at bounding box center [520, 274] width 286 height 22
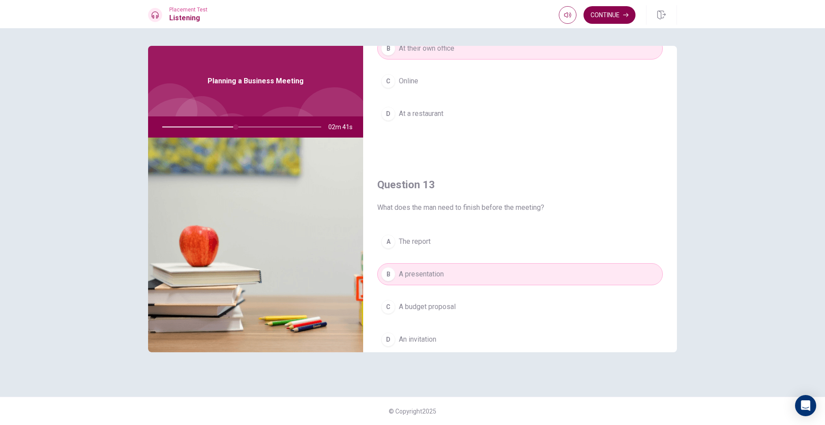
click at [612, 21] on button "Continue" at bounding box center [610, 15] width 52 height 18
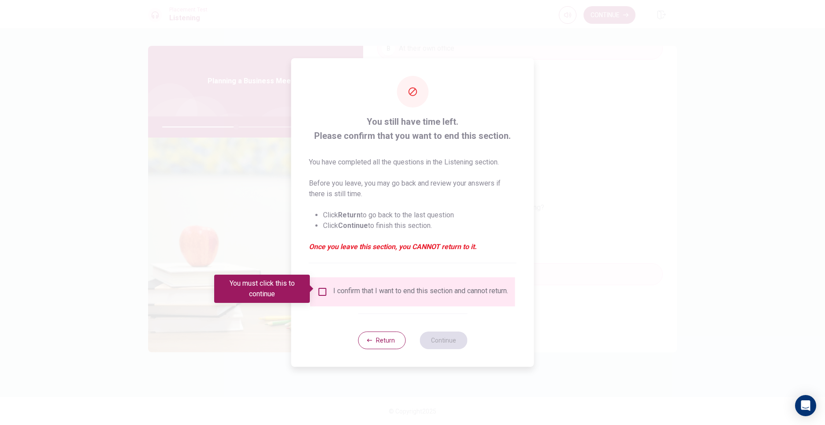
click at [358, 287] on div "I confirm that I want to end this section and cannot return." at bounding box center [420, 292] width 175 height 11
click at [323, 289] on input "You must click this to continue" at bounding box center [322, 292] width 11 height 11
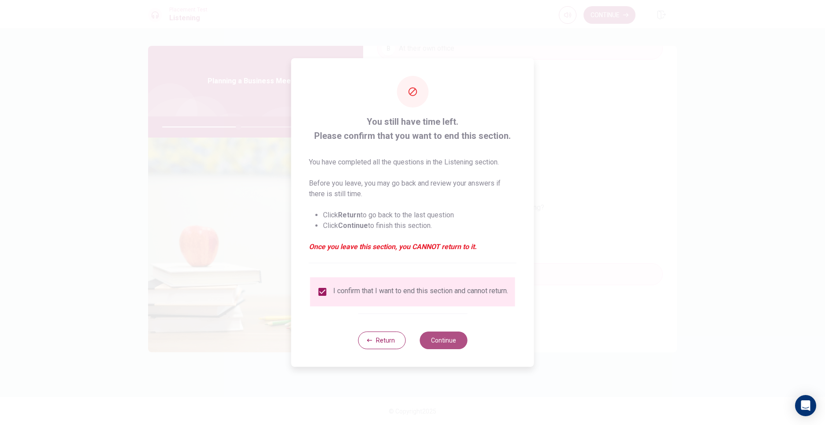
click at [455, 347] on button "Continue" at bounding box center [444, 341] width 48 height 18
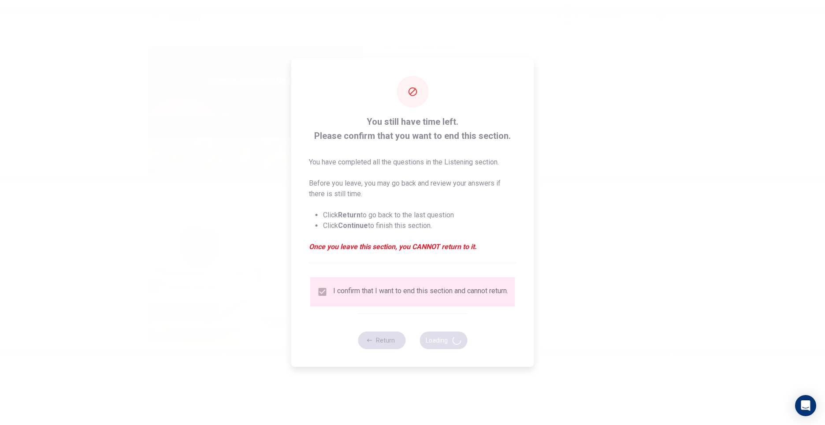
type input "49"
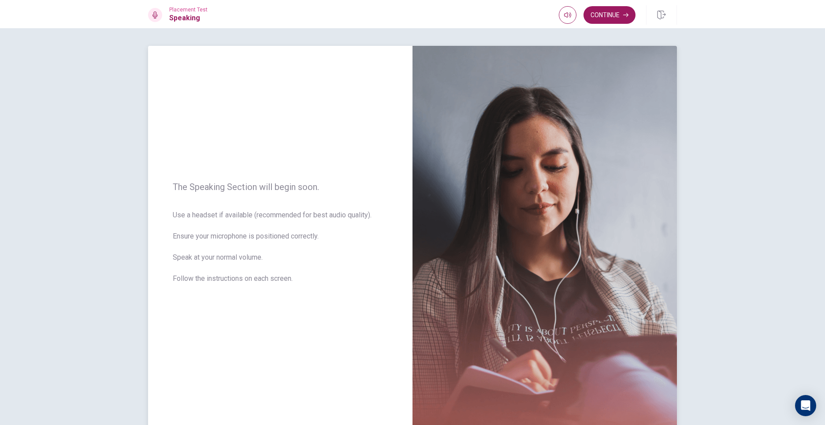
scroll to position [51, 0]
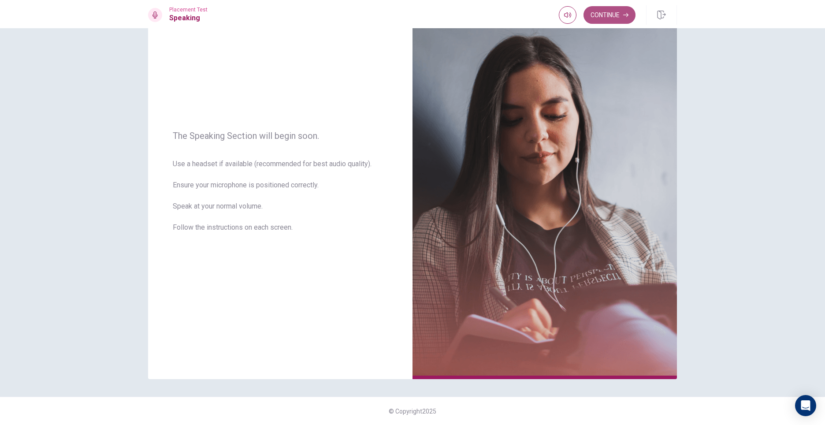
click at [628, 13] on button "Continue" at bounding box center [610, 15] width 52 height 18
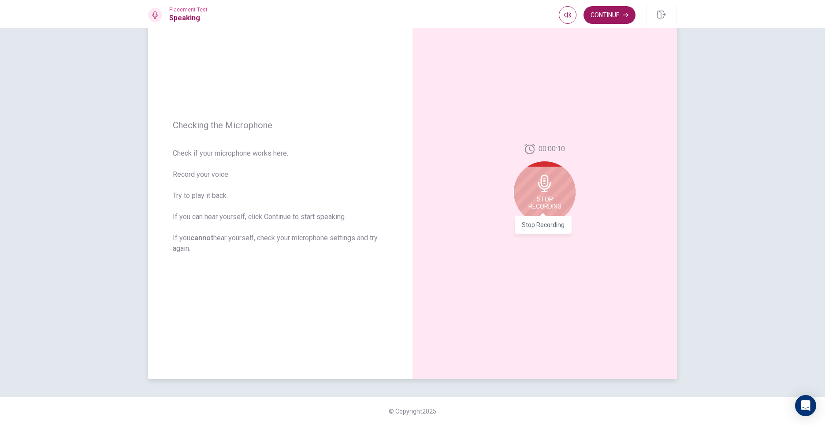
click at [556, 201] on span "Stop Recording" at bounding box center [545, 203] width 33 height 14
click at [533, 232] on icon "Record Again" at bounding box center [535, 230] width 5 height 5
click at [550, 189] on icon at bounding box center [545, 184] width 18 height 18
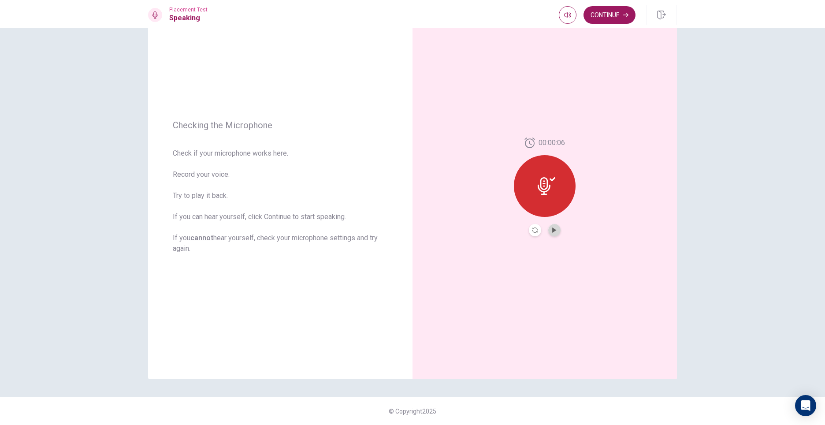
click at [550, 234] on button "Play Audio" at bounding box center [554, 230] width 12 height 12
click at [612, 23] on button "Continue" at bounding box center [610, 15] width 52 height 18
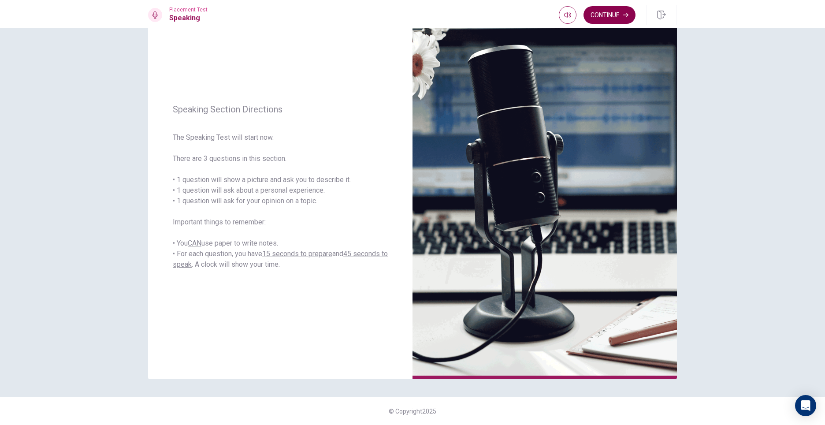
click at [612, 17] on button "Continue" at bounding box center [610, 15] width 52 height 18
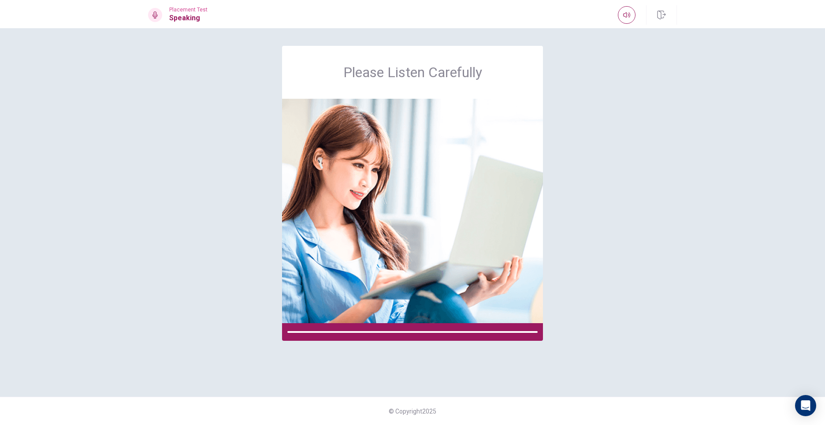
scroll to position [0, 0]
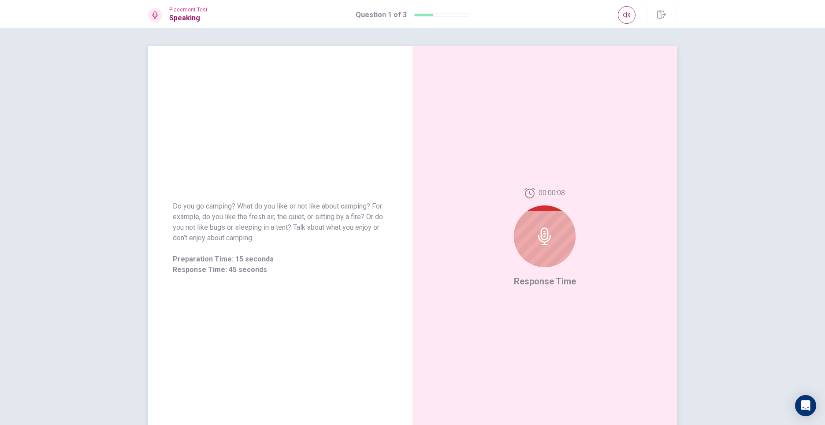
click at [542, 234] on icon at bounding box center [544, 237] width 13 height 18
click at [538, 246] on div at bounding box center [545, 236] width 62 height 62
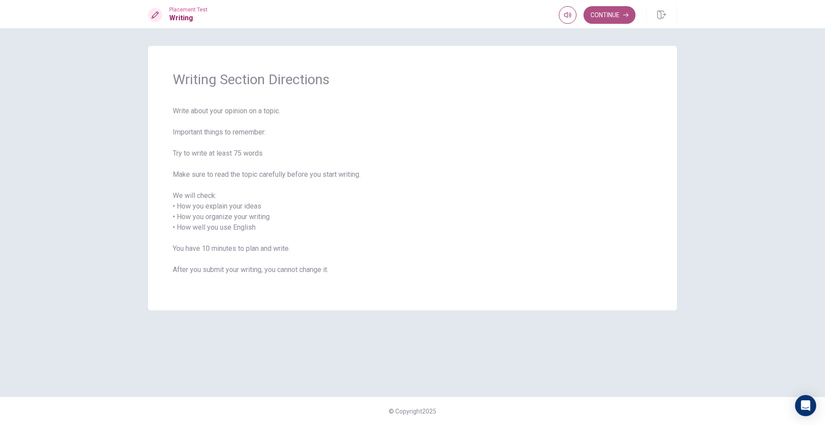
click at [600, 11] on button "Continue" at bounding box center [610, 15] width 52 height 18
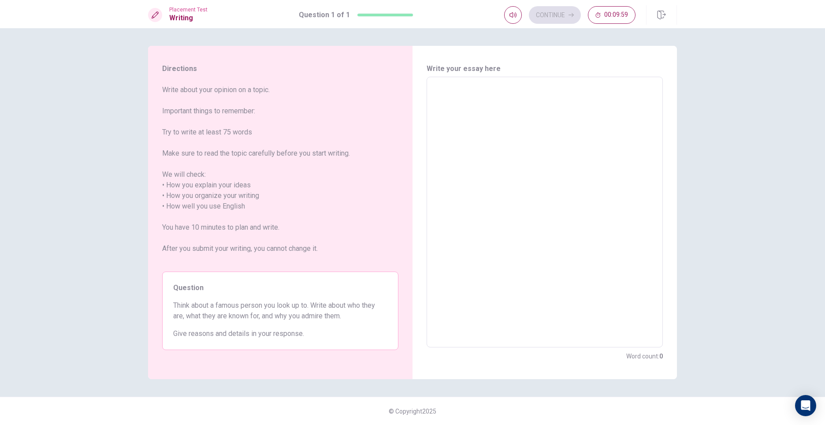
click at [544, 215] on textarea at bounding box center [545, 212] width 224 height 256
drag, startPoint x: 163, startPoint y: 88, endPoint x: 233, endPoint y: 129, distance: 81.2
click at [239, 141] on span "Write about your opinion on a topic. Important things to remember: Try to write…" at bounding box center [280, 175] width 236 height 180
drag, startPoint x: 164, startPoint y: 90, endPoint x: 287, endPoint y: 145, distance: 135.2
click at [290, 145] on span "Write about your opinion on a topic. Important things to remember: Try to write…" at bounding box center [280, 175] width 236 height 180
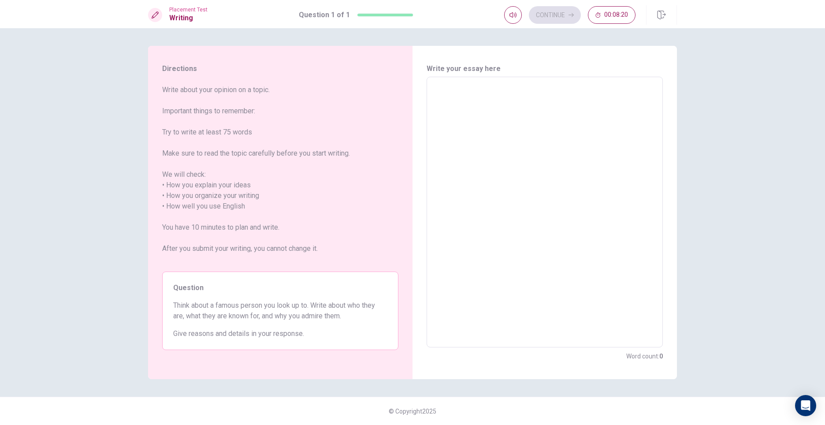
click at [449, 101] on textarea at bounding box center [545, 212] width 224 height 256
type textarea "e"
type textarea "x"
type textarea "e"
type textarea "x"
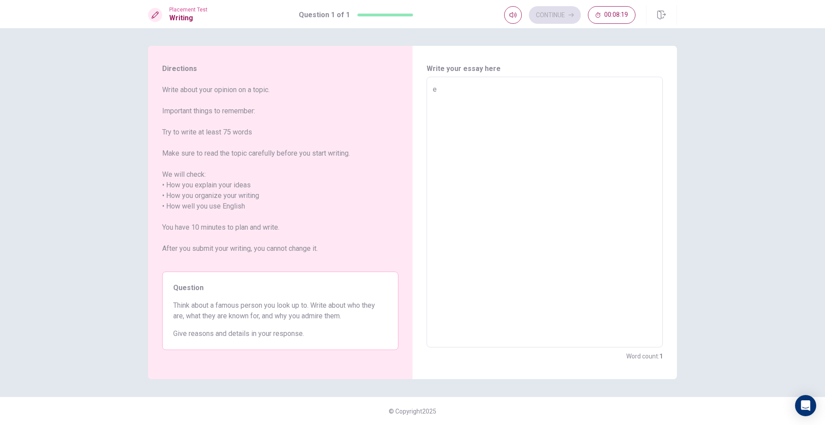
type textarea "e e"
type textarea "x"
type textarea "e e"
type textarea "x"
type textarea "e e e"
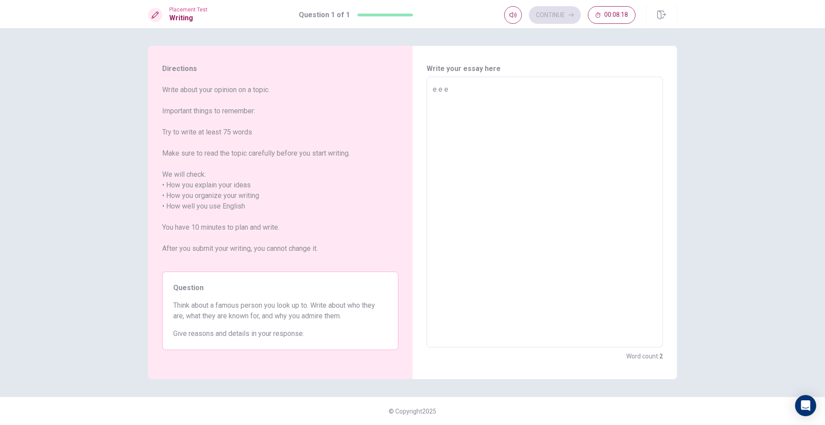
type textarea "x"
type textarea "e e e"
type textarea "x"
type textarea "e e e e"
type textarea "x"
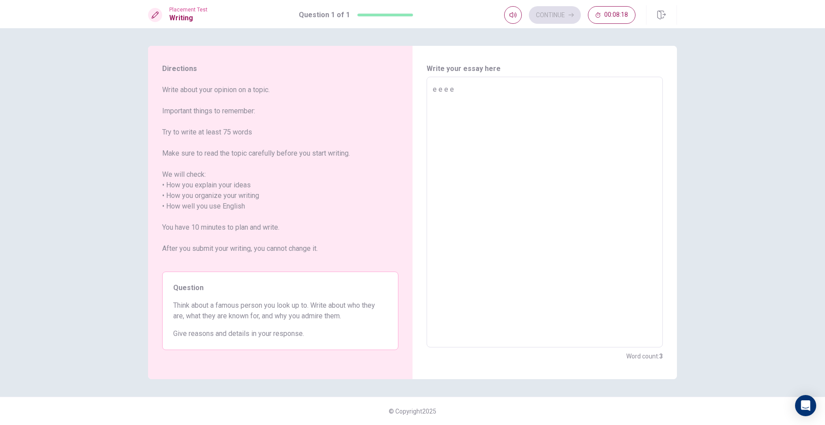
type textarea "e e e e"
type textarea "x"
type textarea "e e e e"
type textarea "x"
type textarea "e e e e e"
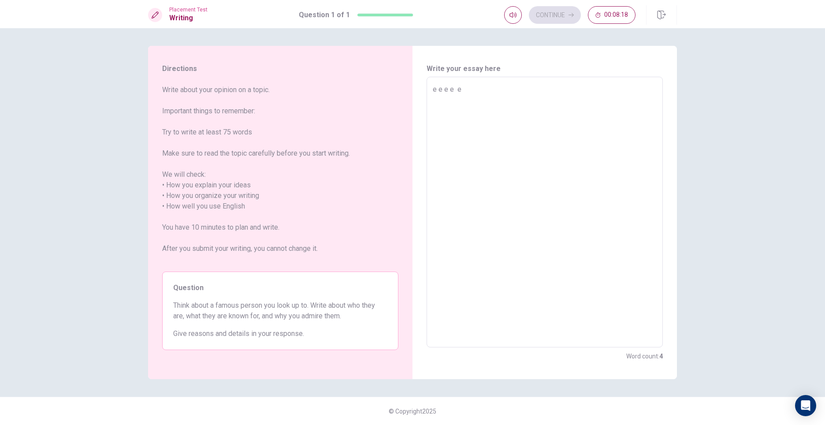
type textarea "x"
type textarea "e e e e e"
type textarea "x"
type textarea "e e e e e e"
type textarea "x"
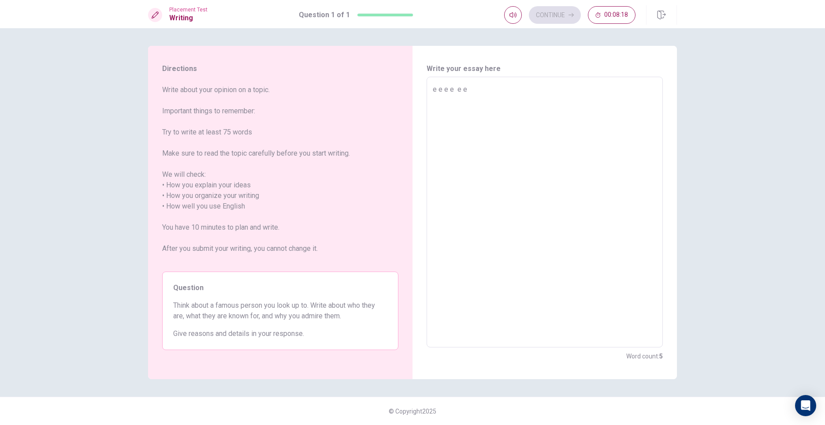
type textarea "e e e e e e"
type textarea "x"
type textarea "e e e e e e e"
type textarea "x"
type textarea "e e e e e e e"
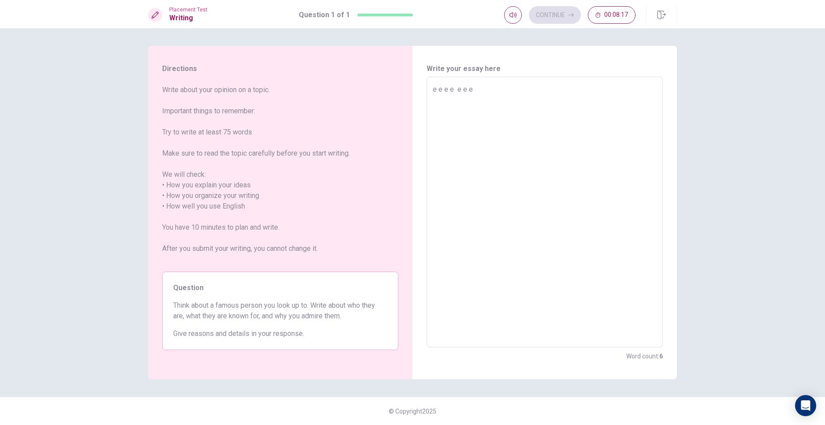
type textarea "x"
type textarea "e e e e e e e e"
type textarea "x"
type textarea "e e e e e e e e"
type textarea "x"
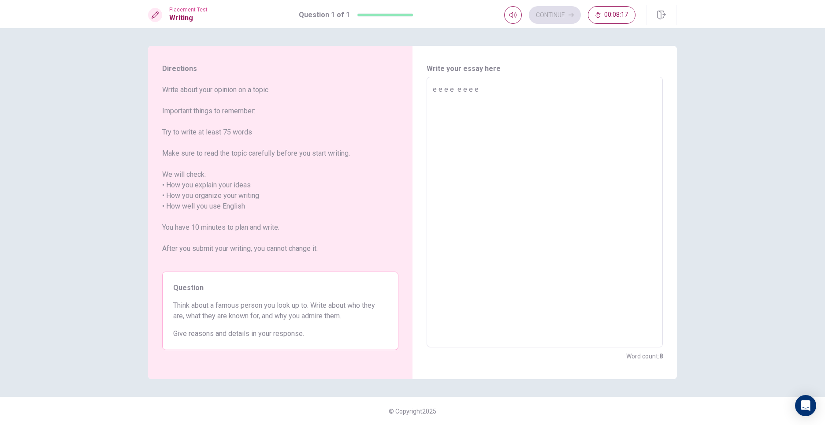
type textarea "e e e e e e e e e"
type textarea "x"
type textarea "e e e e e e e e e"
type textarea "x"
type textarea "e e e e e e e e e e"
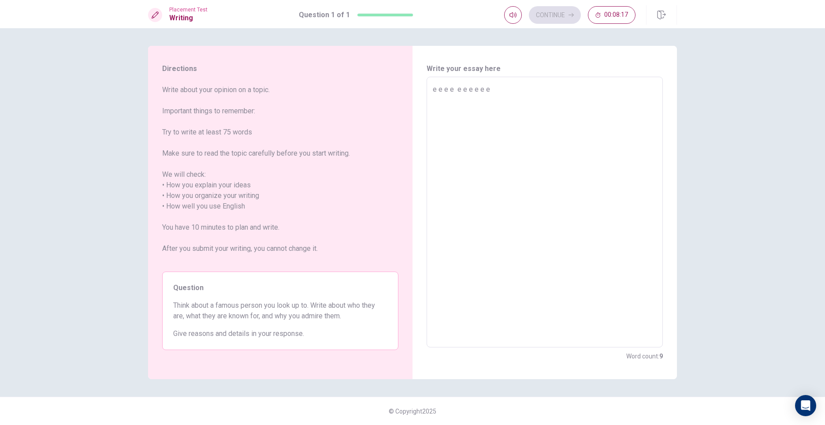
type textarea "x"
type textarea "e e e e e e e e e e"
type textarea "x"
type textarea "e e e e e e e e e e e"
type textarea "x"
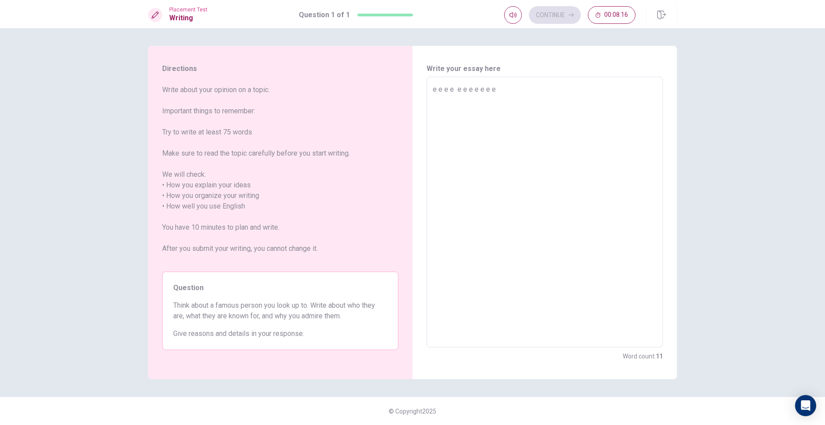
type textarea "e e e e e e e e e e e"
type textarea "x"
type textarea "e e e e e e e e e e e e"
type textarea "x"
type textarea "e e e e e e e e e e e"
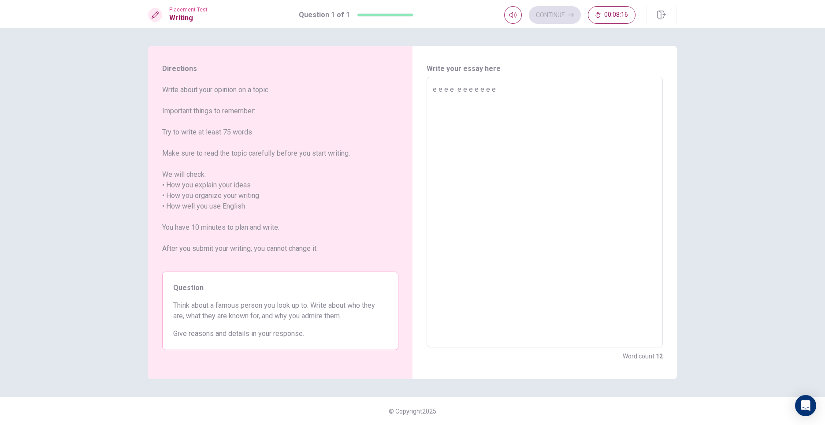
type textarea "x"
type textarea "e e e e e e e e e e e"
type textarea "x"
type textarea "e e e e e e e e e e"
type textarea "x"
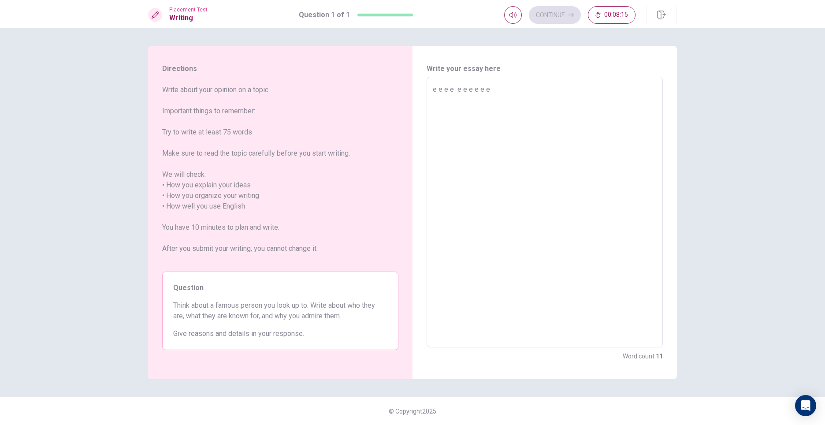
type textarea "e e e e e e e e e e"
type textarea "x"
type textarea "e e e e e e e e e"
type textarea "x"
type textarea "e e e e e e e e e"
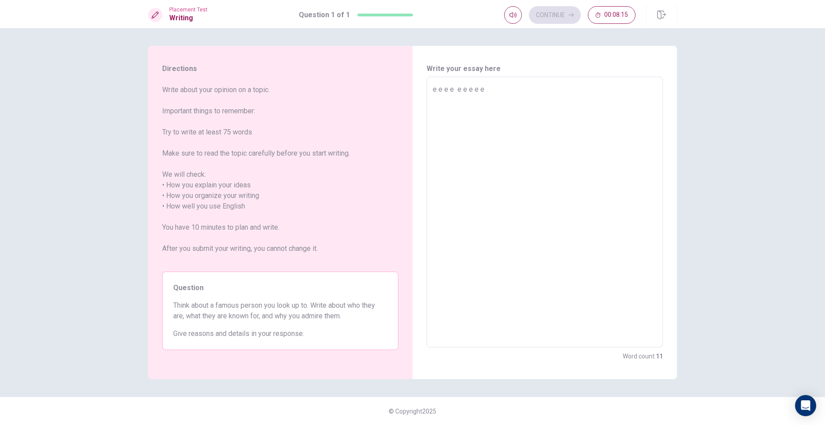
type textarea "x"
type textarea "e e e e e e e e"
type textarea "x"
type textarea "e e e e e e e e"
type textarea "x"
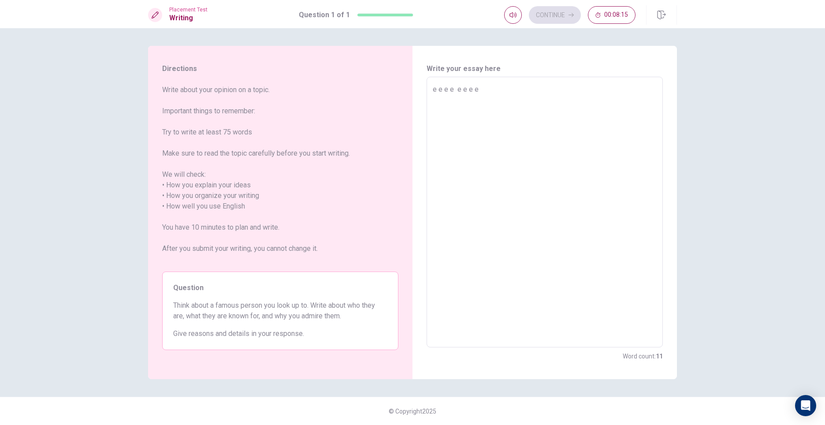
type textarea "e e e e e e e"
type textarea "x"
type textarea "e e e e e e e"
type textarea "x"
type textarea "e e e e e e"
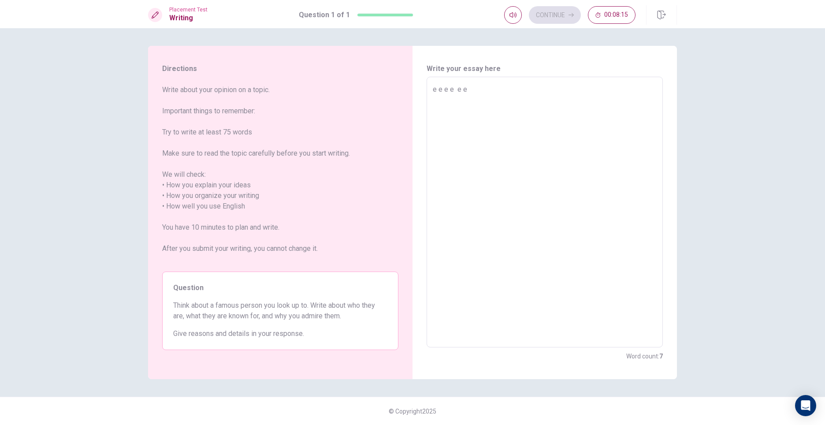
type textarea "x"
type textarea "e e e e e e"
type textarea "x"
type textarea "e e e e e"
type textarea "x"
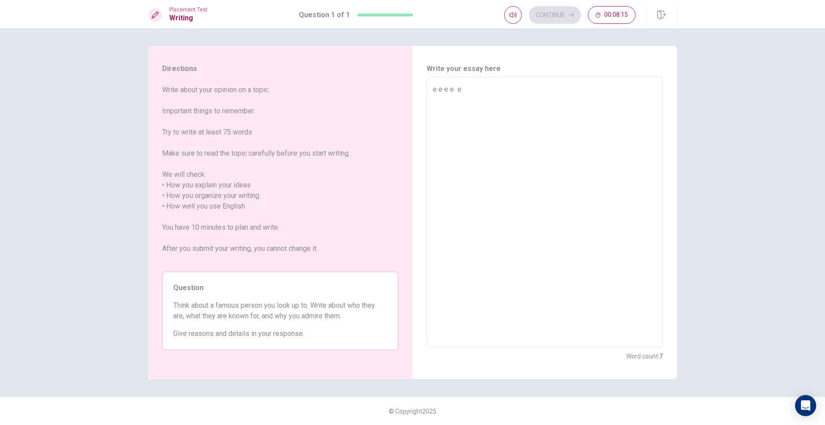
type textarea "e e e e e"
type textarea "x"
type textarea "e e e e"
type textarea "x"
type textarea "e e e e"
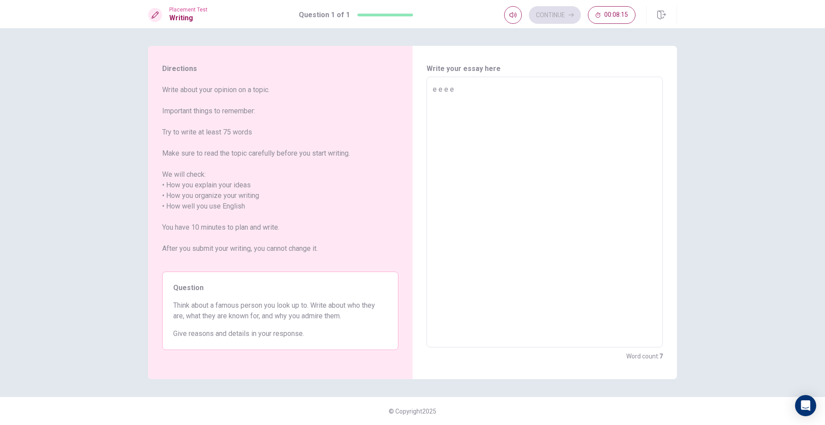
type textarea "x"
type textarea "e e e e"
type textarea "x"
type textarea "e e e"
type textarea "x"
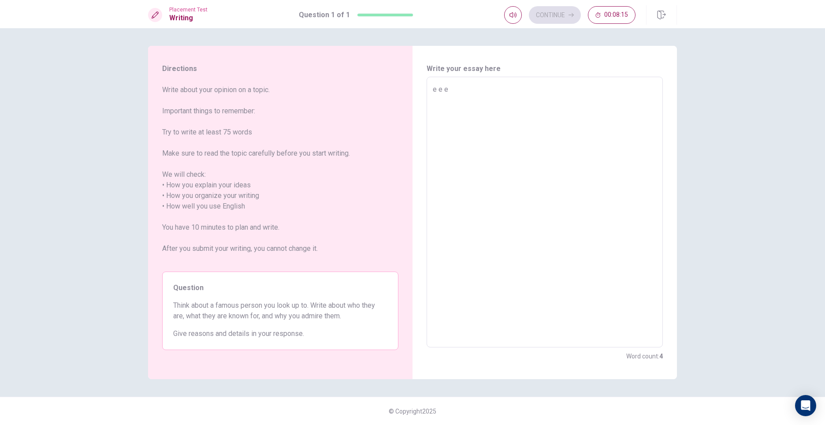
type textarea "e e e"
type textarea "x"
type textarea "e e"
type textarea "x"
type textarea "e e"
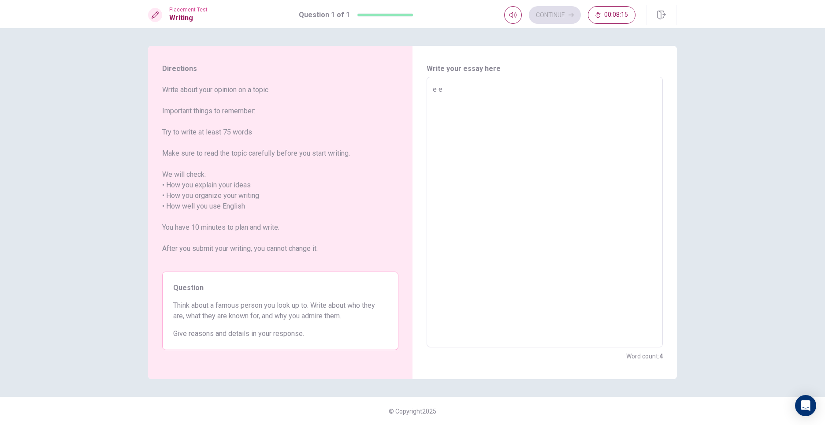
type textarea "x"
type textarea "e"
type textarea "x"
type textarea "e"
type textarea "x"
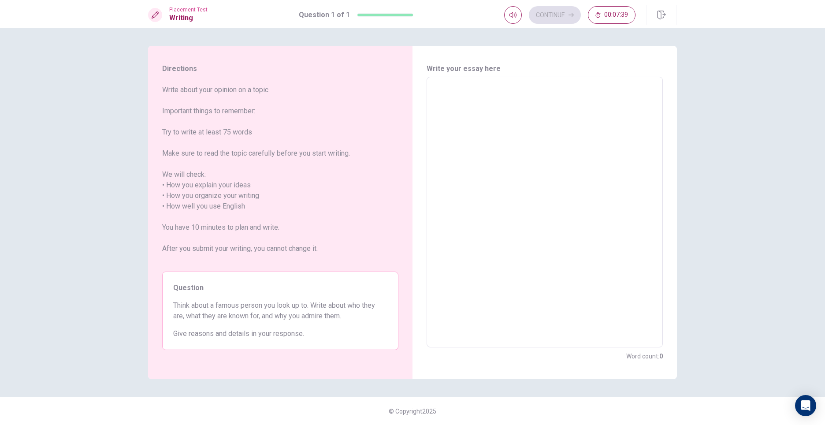
type textarea "e"
type textarea "x"
type textarea "ee"
type textarea "x"
type textarea "eee"
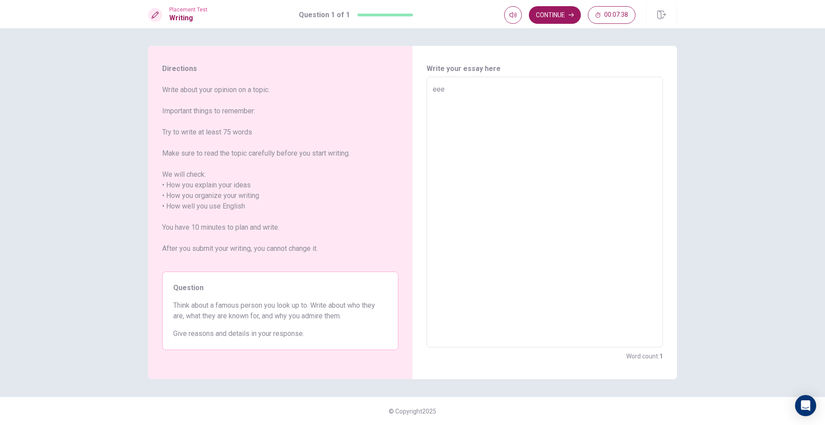
type textarea "x"
type textarea "eeee"
type textarea "x"
type textarea "eeeee"
type textarea "x"
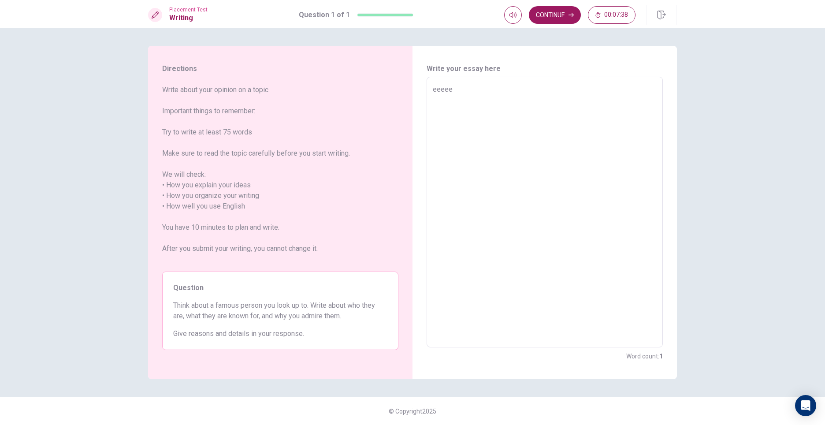
type textarea "eeeeee"
type textarea "x"
type textarea "eeeeeee"
type textarea "x"
type textarea "eeeeeeee"
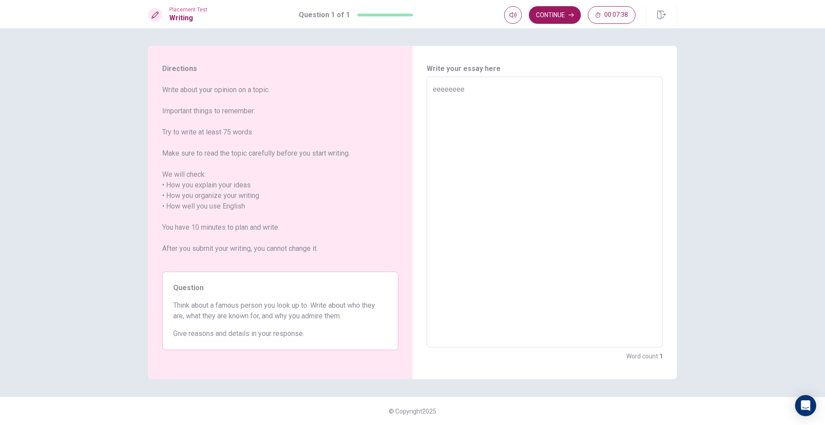
type textarea "x"
type textarea "eeeeeeeee"
type textarea "x"
type textarea "eeeeeeeeee"
type textarea "x"
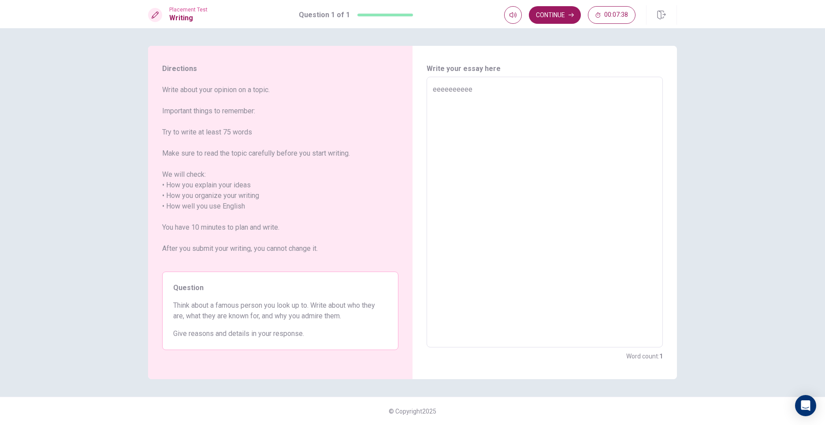
type textarea "eeeeeeeeeee"
type textarea "x"
type textarea "eeeeeeeeeeee"
type textarea "x"
type textarea "eeeeeeeeeeeee"
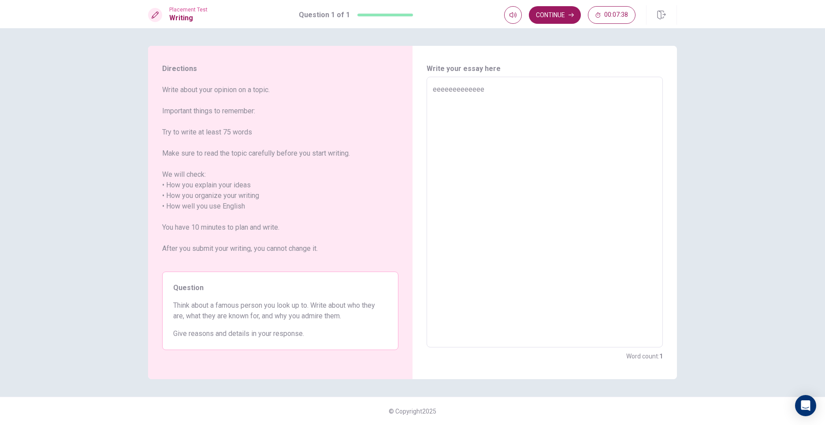
type textarea "x"
type textarea "eeeeeeeeeeeeee"
type textarea "x"
type textarea "eeeeeeeeeeeee"
type textarea "x"
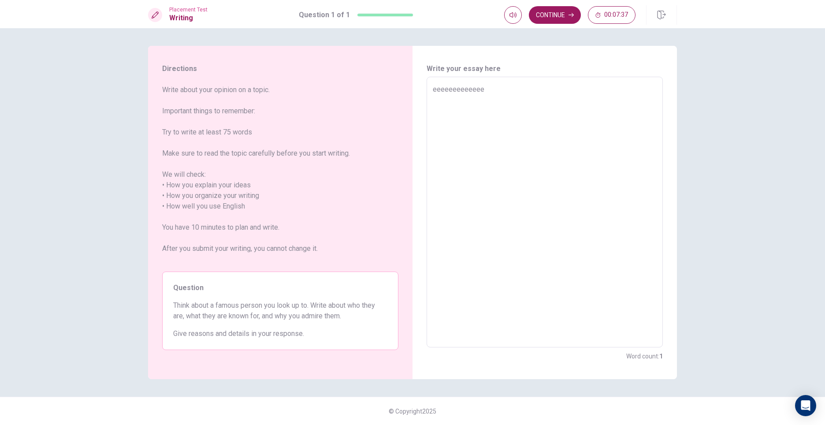
type textarea "eeeeeeeeeeee"
type textarea "x"
type textarea "eeeeeeeeeee"
type textarea "x"
type textarea "eeeeeeeeee"
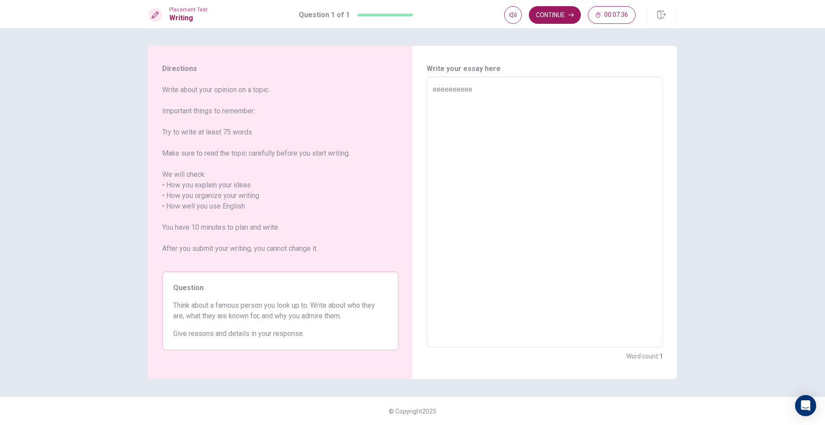
type textarea "x"
type textarea "eeeeeeeee"
type textarea "x"
type textarea "eeeeeeee"
type textarea "x"
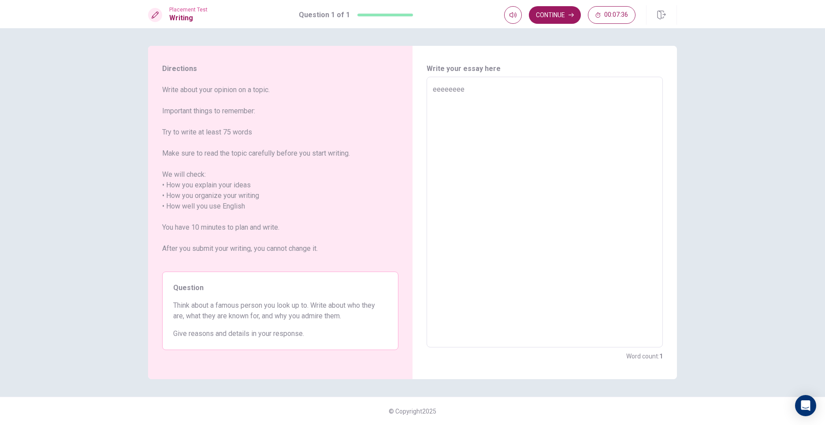
type textarea "eeeeeee"
type textarea "x"
type textarea "eeeeee"
type textarea "x"
type textarea "eeeee"
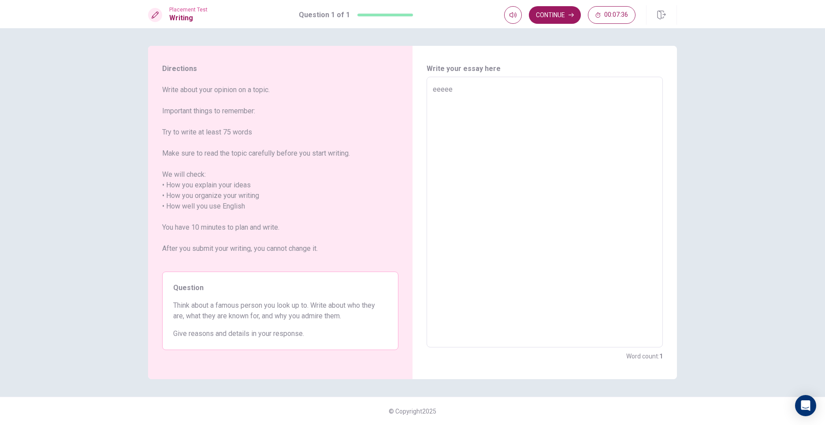
type textarea "x"
type textarea "eeee"
type textarea "x"
type textarea "eee"
type textarea "x"
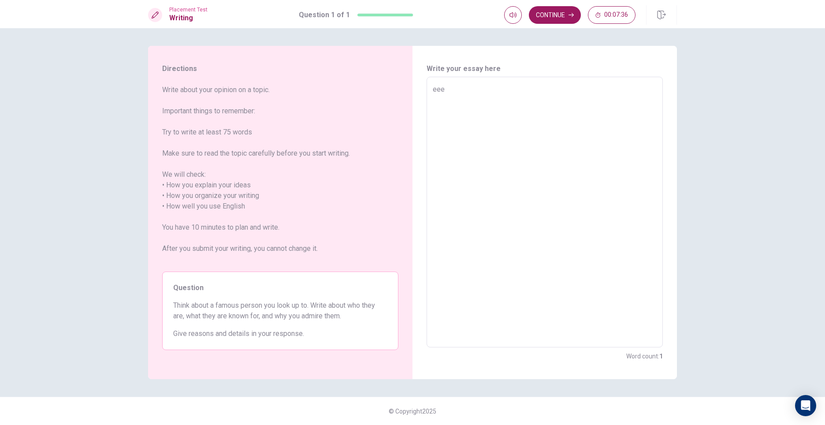
type textarea "ee"
type textarea "x"
type textarea "e"
type textarea "x"
drag, startPoint x: 175, startPoint y: 303, endPoint x: 237, endPoint y: 273, distance: 68.8
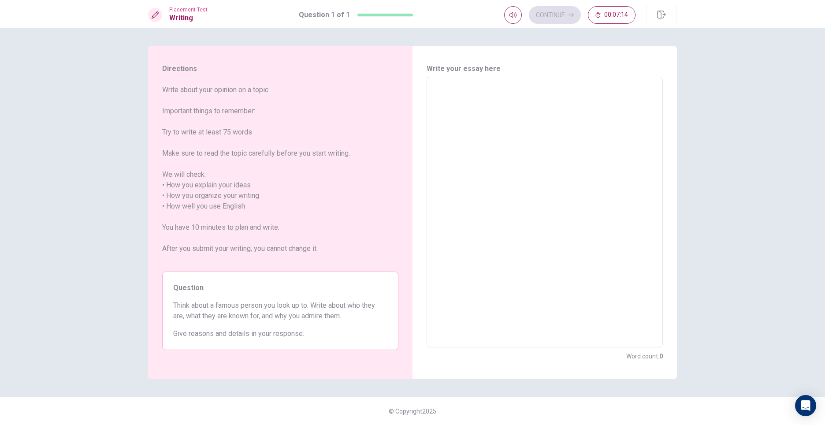
click at [257, 291] on div "Question Think about a famous person you look up to. Write about who they are, …" at bounding box center [280, 311] width 236 height 78
click at [504, 107] on textarea at bounding box center [545, 212] width 224 height 256
type textarea "e"
type textarea "x"
type textarea "e"
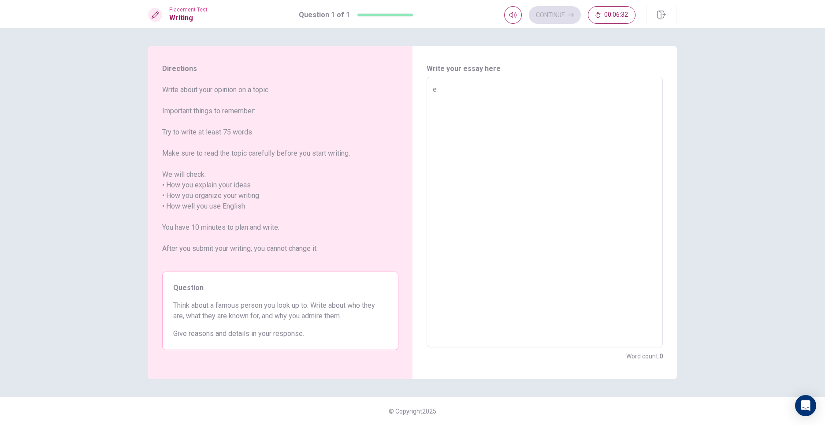
type textarea "x"
type textarea "e e"
type textarea "x"
type textarea "e e"
type textarea "x"
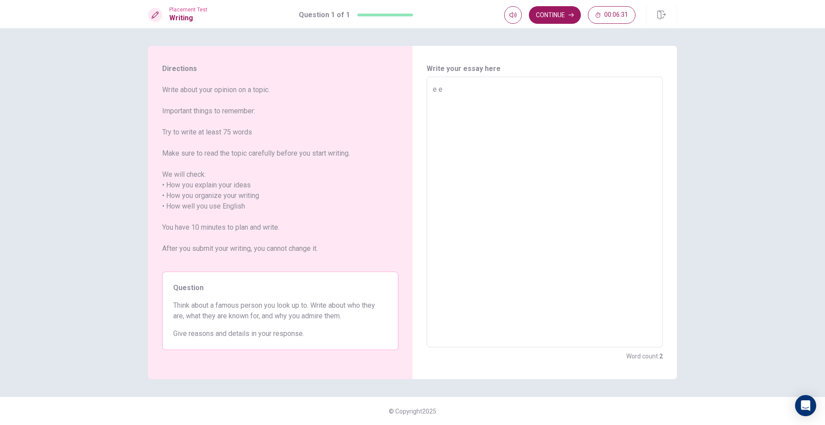
type textarea "e e"
type textarea "x"
type textarea "e e e"
type textarea "x"
type textarea "e e e"
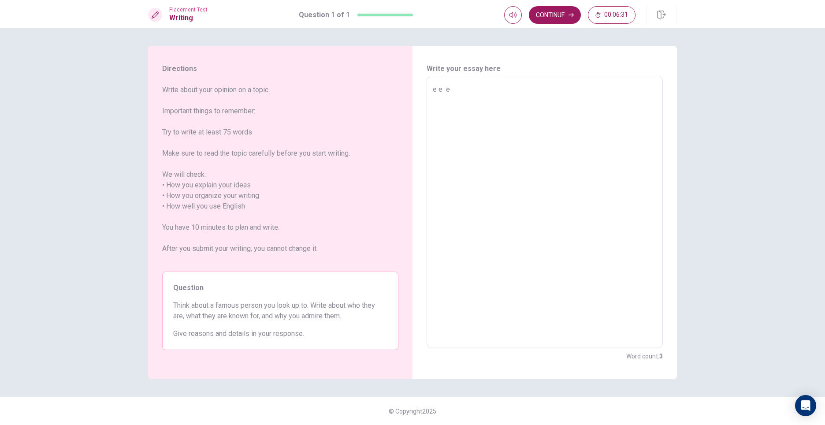
type textarea "x"
type textarea "e e e"
type textarea "x"
type textarea "e e e e"
type textarea "x"
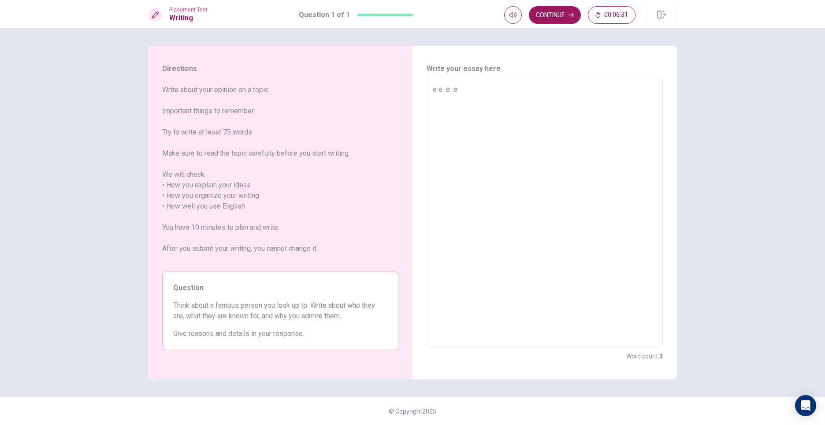
type textarea "e e e e"
type textarea "x"
type textarea "e e e e e"
type textarea "x"
type textarea "e e e e e"
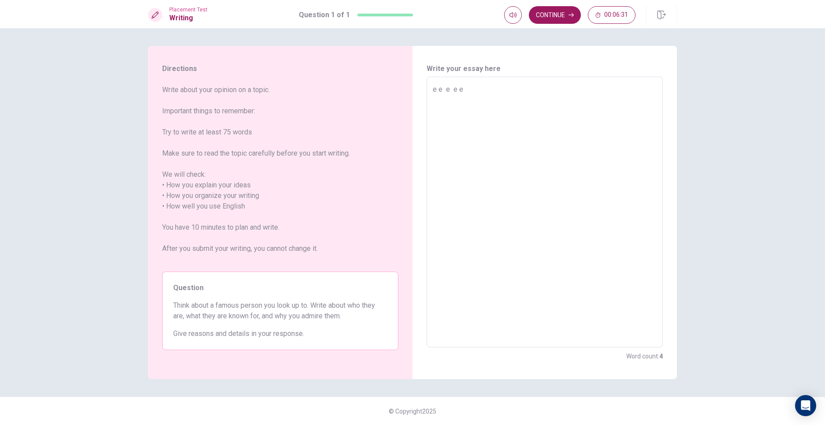
type textarea "x"
type textarea "e e e e e e"
type textarea "x"
type textarea "e e e e e e"
type textarea "x"
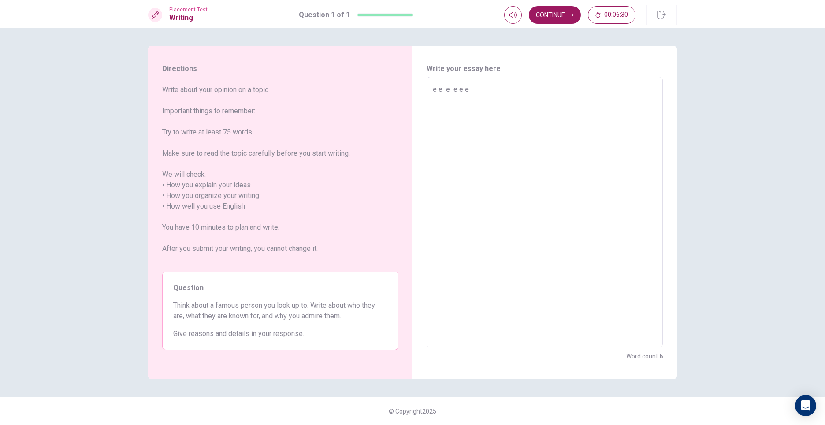
type textarea "e e e e e e e"
type textarea "x"
type textarea "e e e e e e e"
type textarea "x"
type textarea "e e e e e e e"
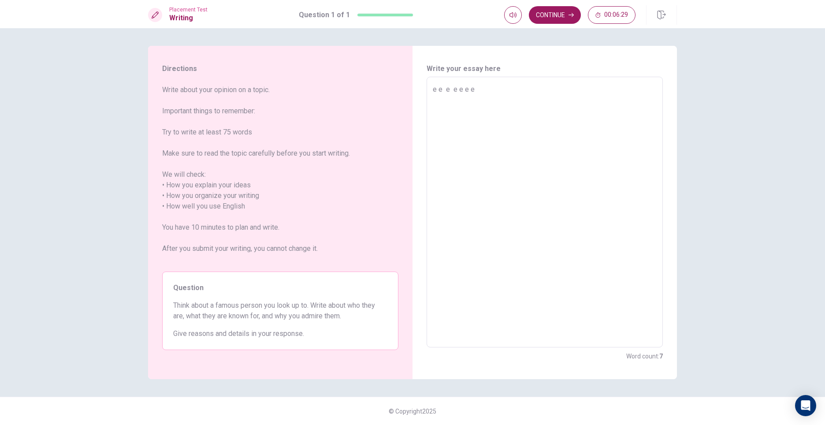
type textarea "x"
type textarea "e e e e e e"
type textarea "x"
type textarea "e e e e e e"
type textarea "x"
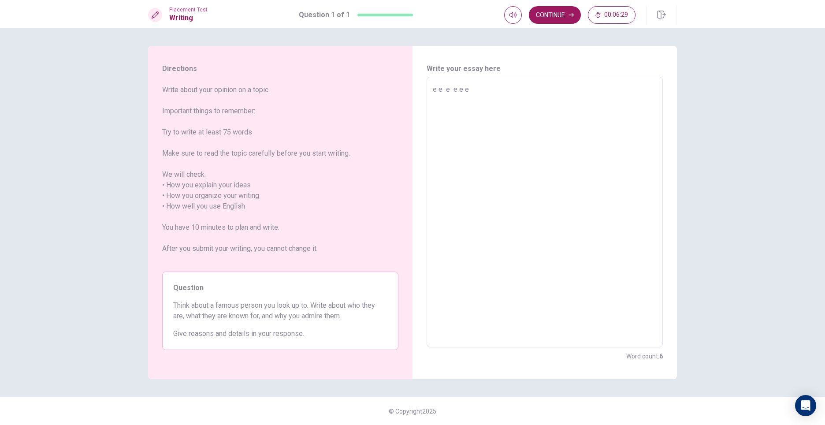
type textarea "e e e e e"
type textarea "x"
type textarea "e e e e e"
type textarea "x"
type textarea "e e e e"
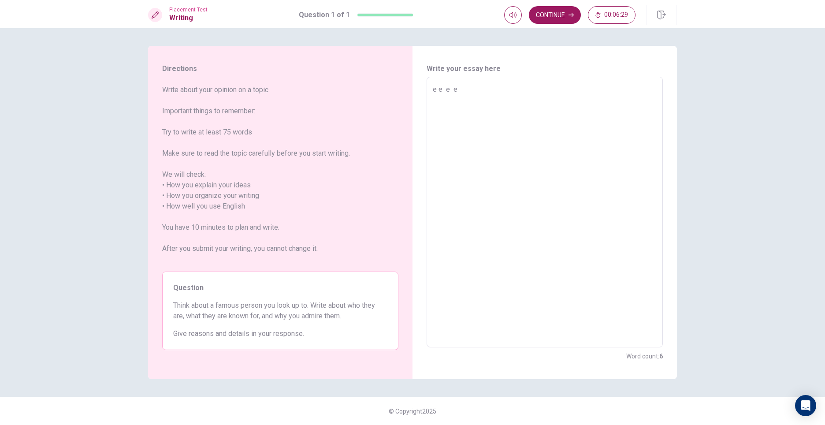
type textarea "x"
type textarea "e e e e"
type textarea "x"
type textarea "e e e"
type textarea "x"
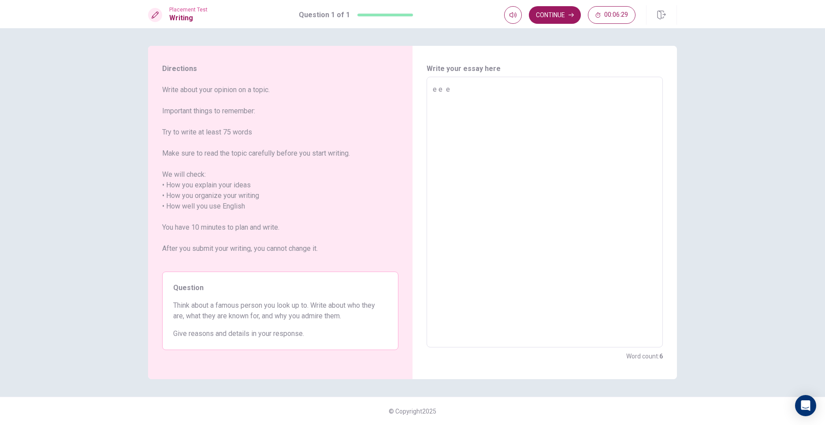
type textarea "e e e"
click at [599, 109] on textarea "Think about a famous person you look up to. Write about who they are,what they …" at bounding box center [545, 212] width 224 height 256
click at [600, 106] on textarea "Think about a famous person you look up to. Write about who they are,what they …" at bounding box center [545, 212] width 224 height 256
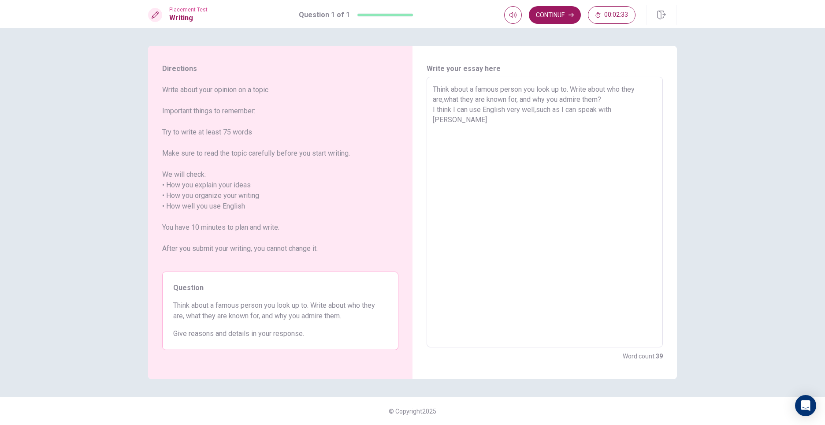
click at [642, 108] on textarea "Think about a famous person you look up to. Write about who they are,what they …" at bounding box center [545, 212] width 224 height 256
click at [559, 14] on button "Continue" at bounding box center [555, 15] width 52 height 18
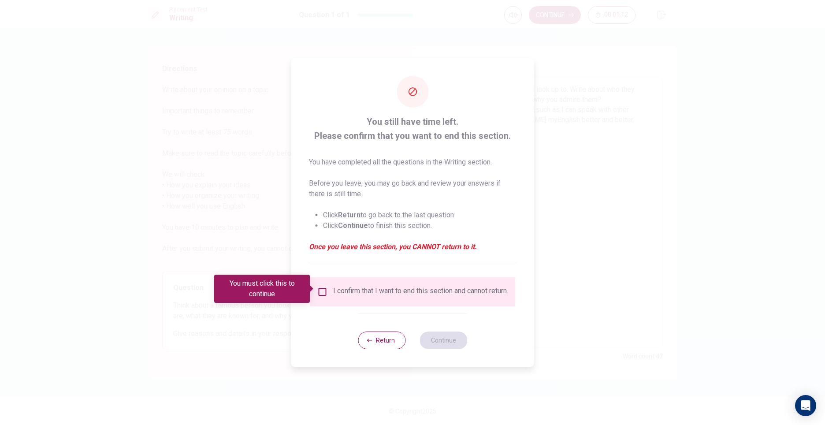
click at [352, 293] on div "I confirm that I want to end this section and cannot return." at bounding box center [420, 292] width 175 height 11
click at [317, 290] on input "You must click this to continue" at bounding box center [322, 292] width 11 height 11
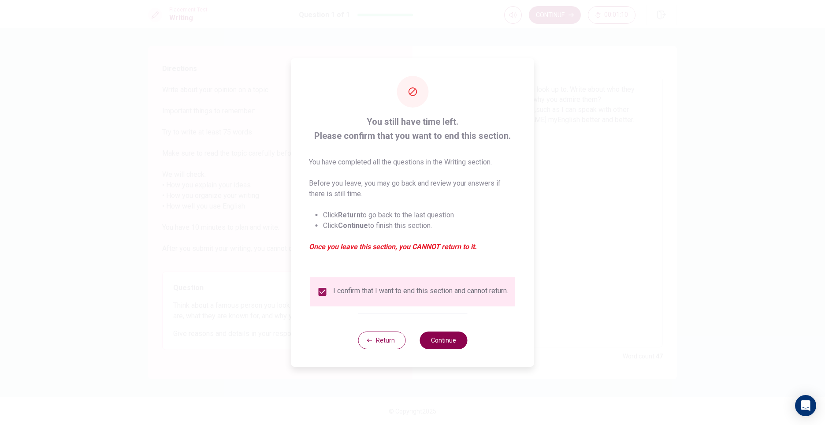
click at [458, 343] on button "Continue" at bounding box center [444, 341] width 48 height 18
